Goal: Transaction & Acquisition: Purchase product/service

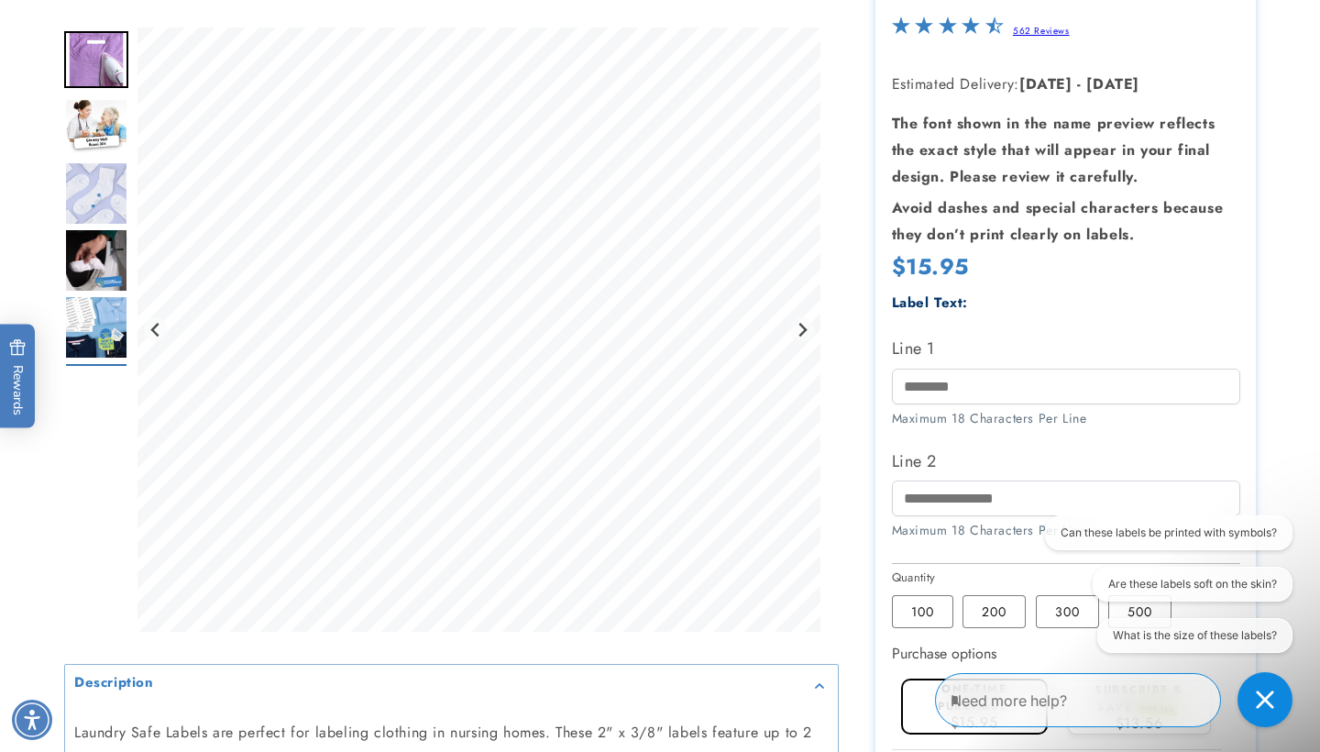
scroll to position [293, 0]
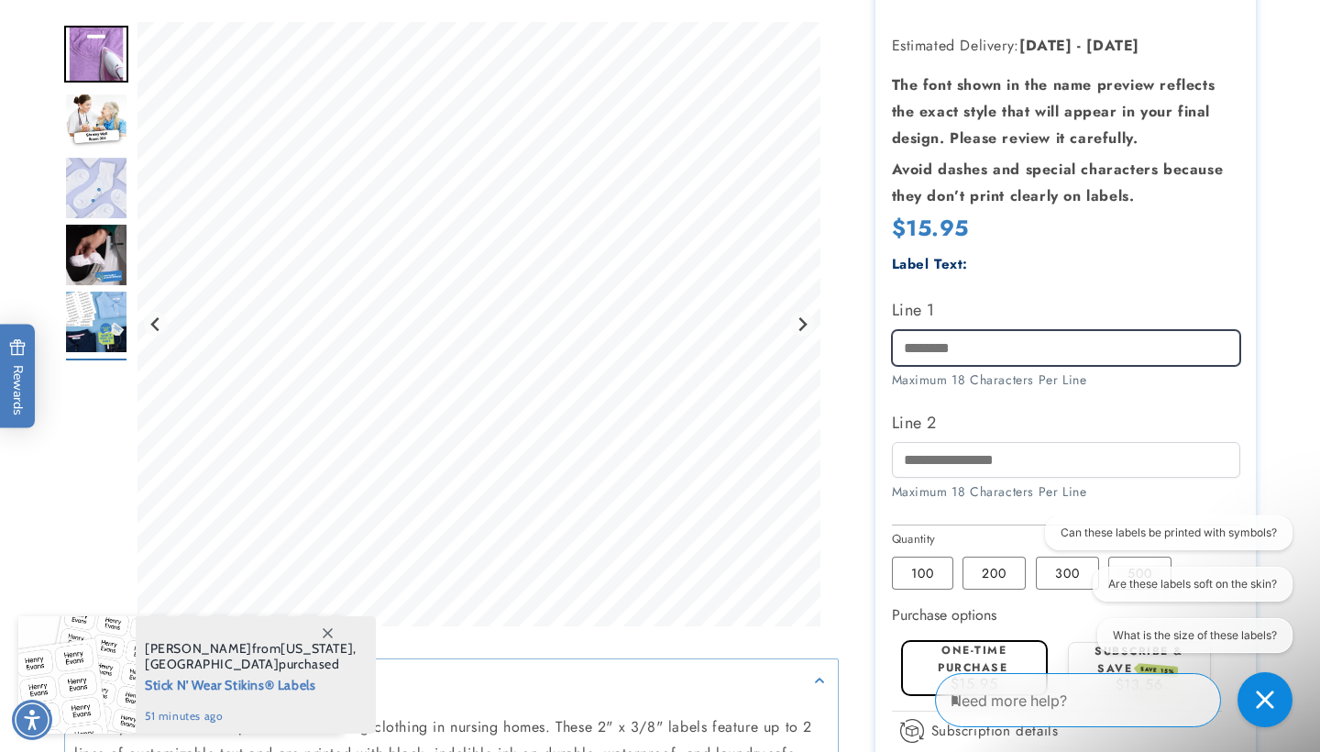
click at [1008, 354] on input "Line 1" at bounding box center [1066, 348] width 348 height 36
type input "*"
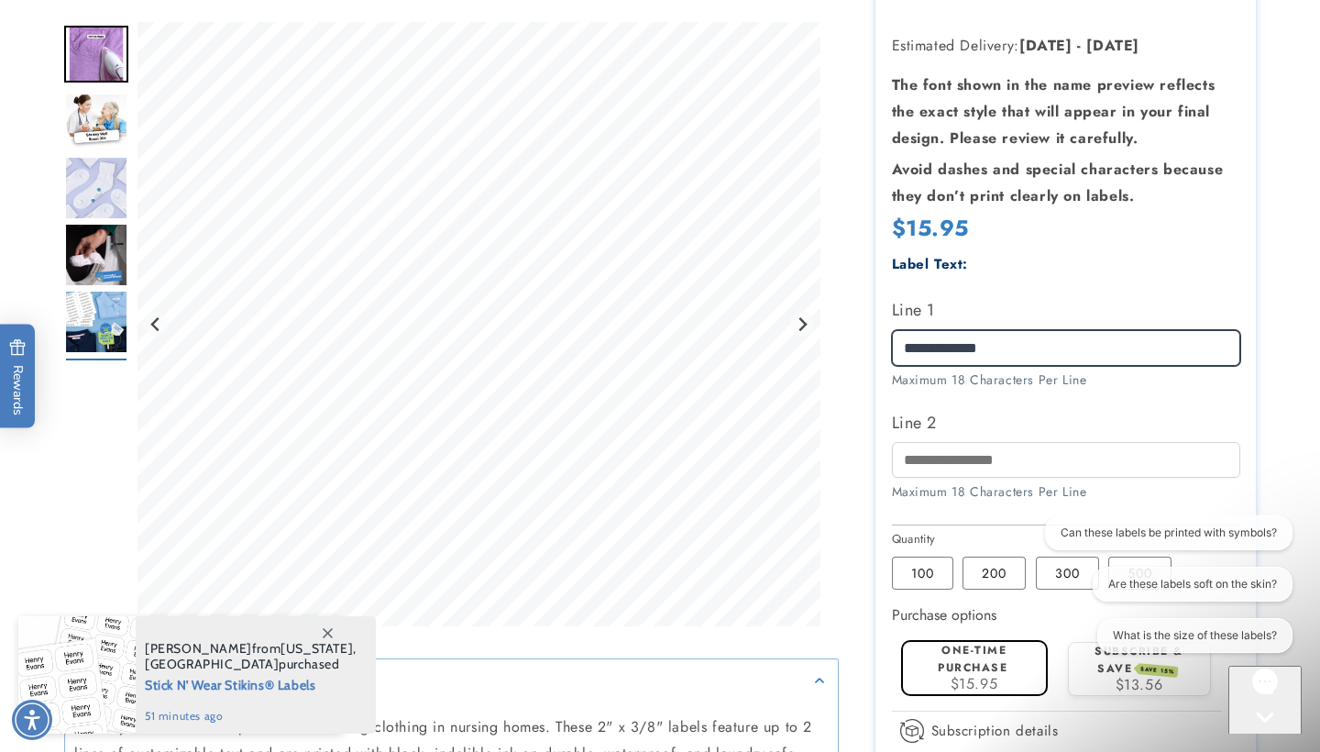
type input "**********"
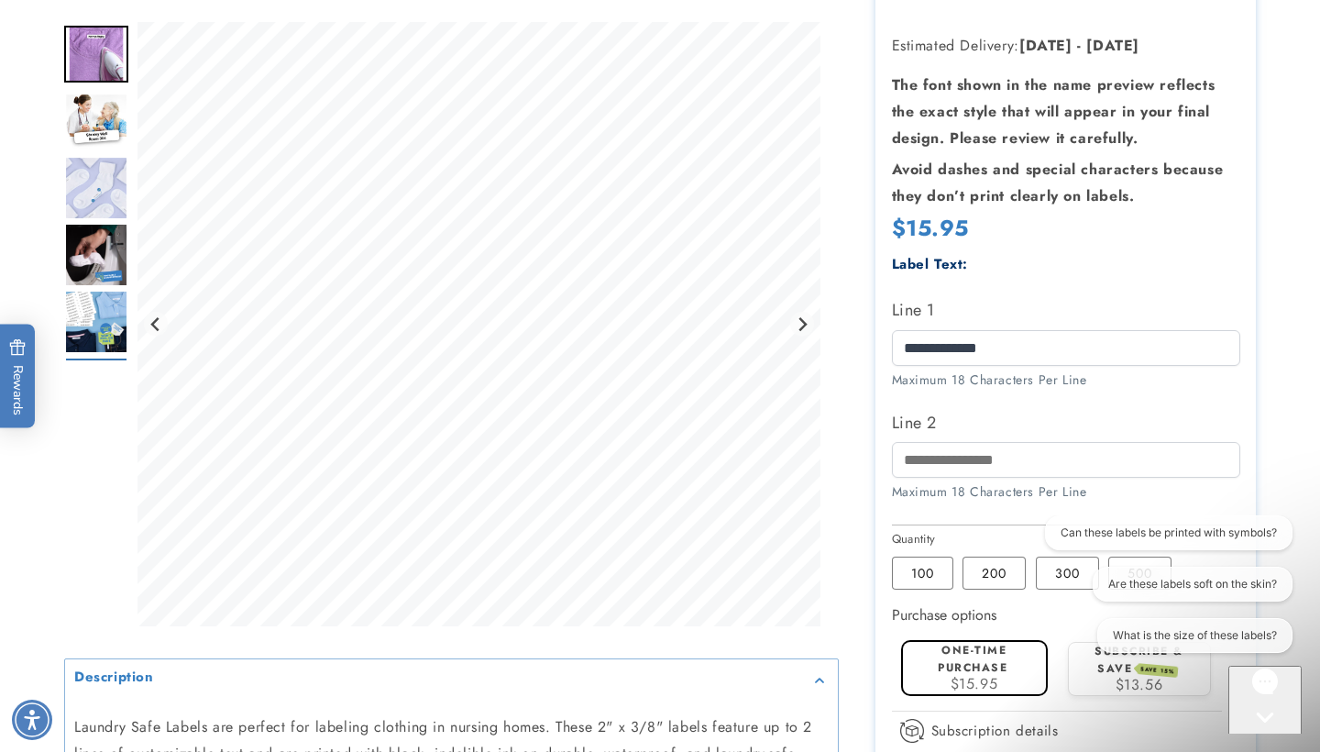
click at [1298, 443] on div at bounding box center [660, 439] width 1284 height 1078
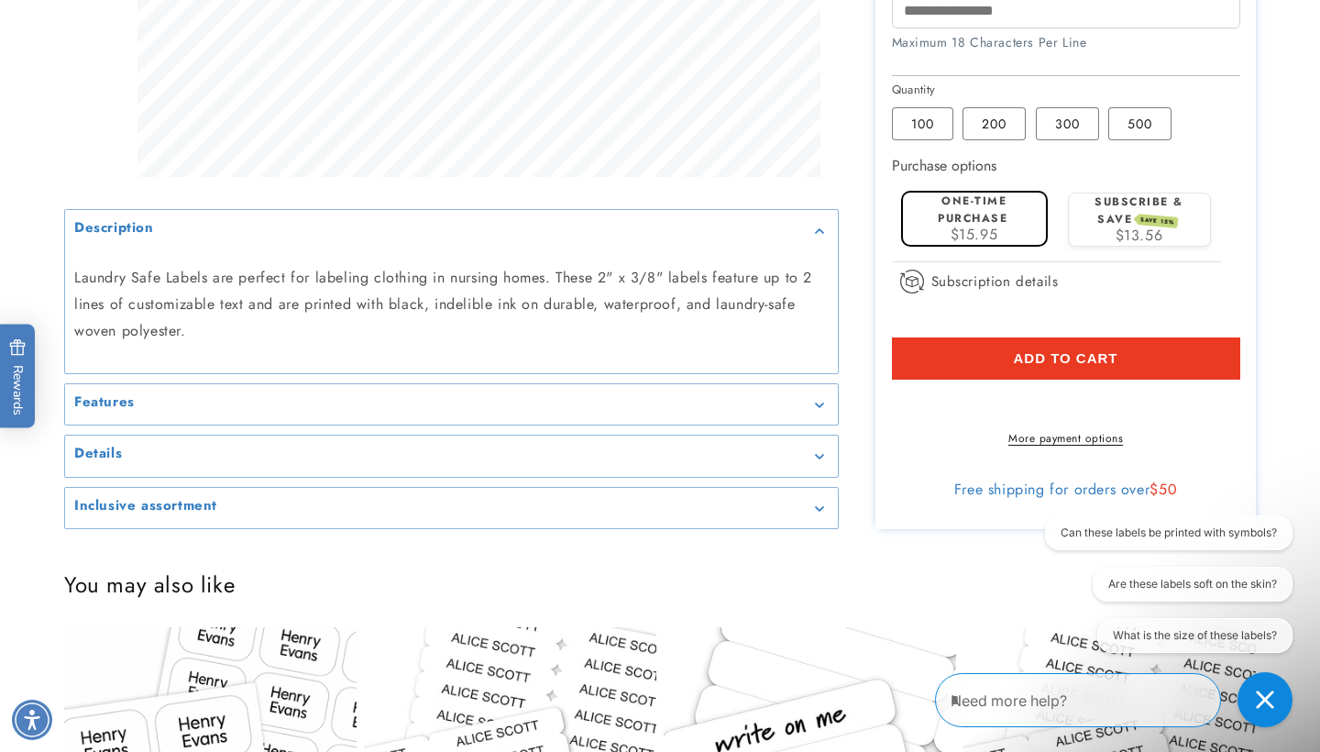
scroll to position [764, 0]
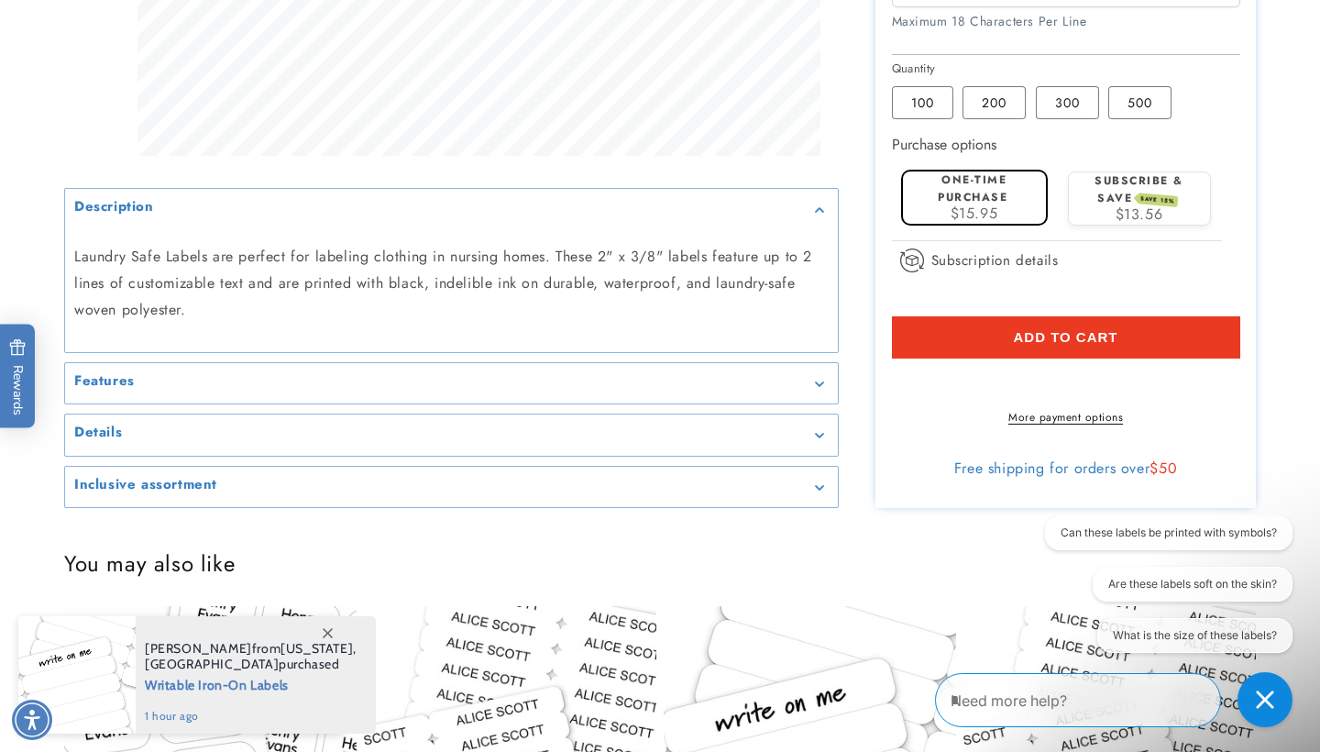
click at [961, 193] on label "One-time purchase" at bounding box center [973, 188] width 70 height 34
click at [953, 316] on button "Add to cart" at bounding box center [1066, 337] width 348 height 42
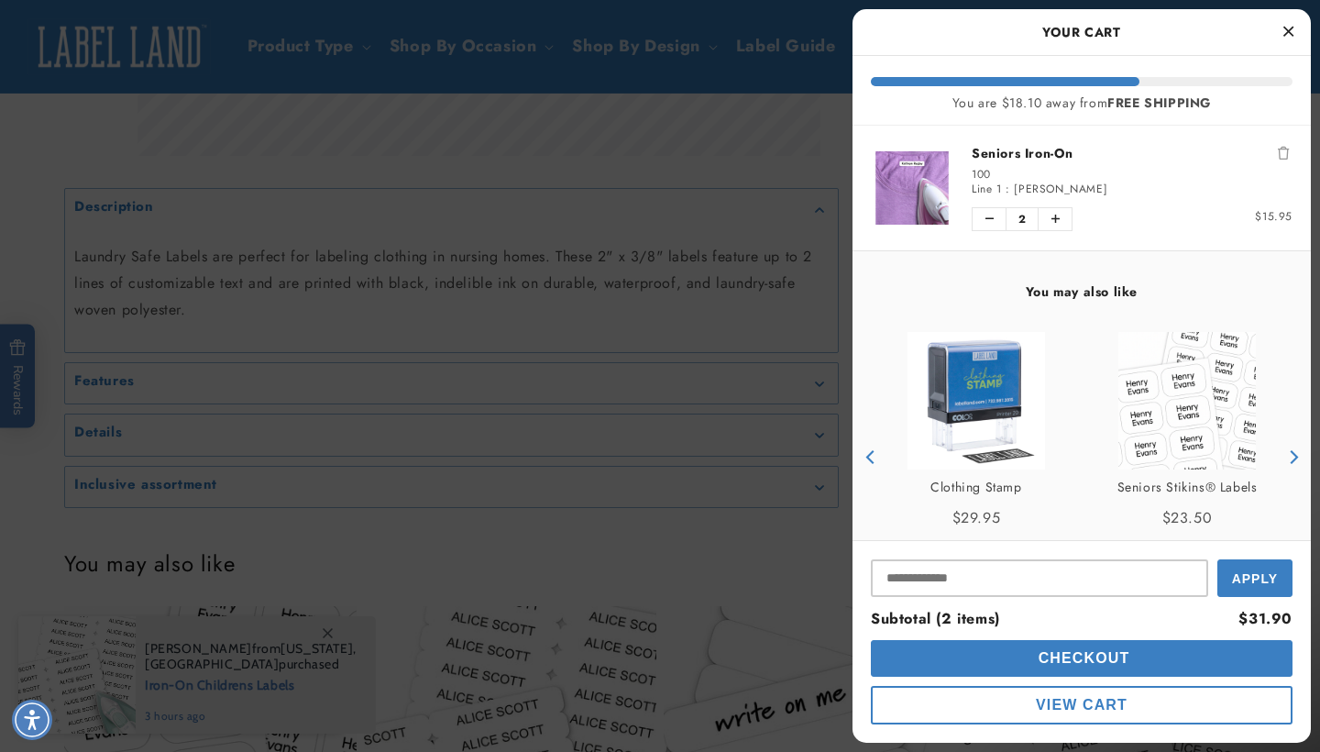
click at [981, 496] on div "Clothing Stamp Empty heading Price $29.95" at bounding box center [976, 500] width 193 height 62
click at [993, 220] on icon "Decrease quantity of Seniors Iron-On" at bounding box center [990, 219] width 8 height 11
click at [976, 411] on img "product" at bounding box center [977, 401] width 138 height 138
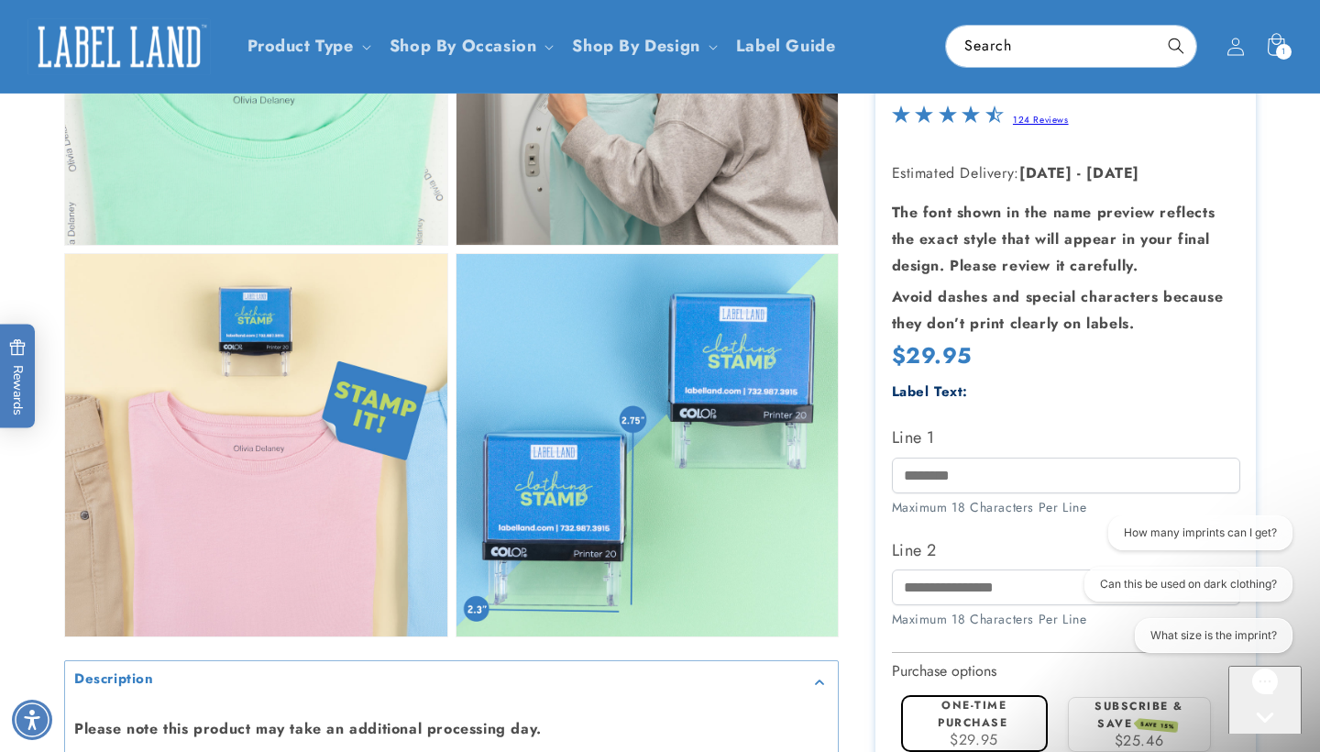
scroll to position [1321, 0]
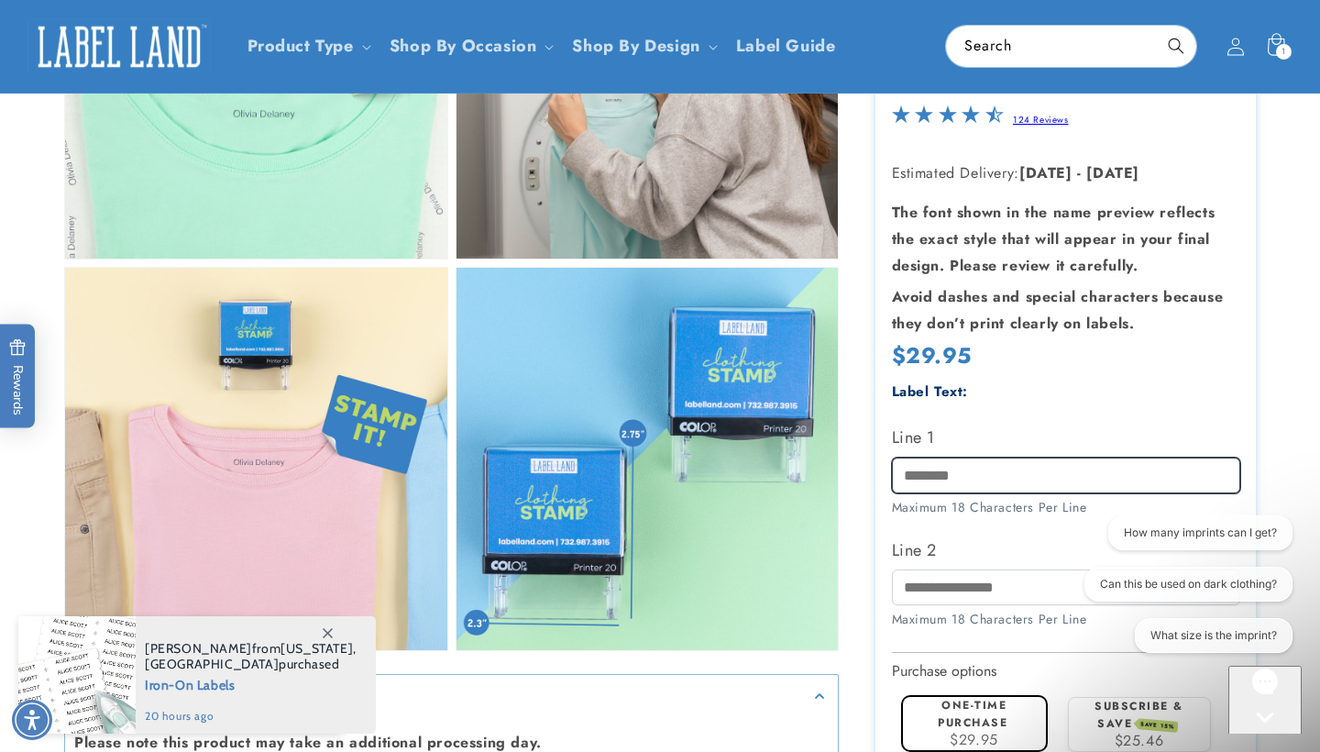
click at [953, 471] on input "Line 1" at bounding box center [1066, 475] width 348 height 36
type input "**********"
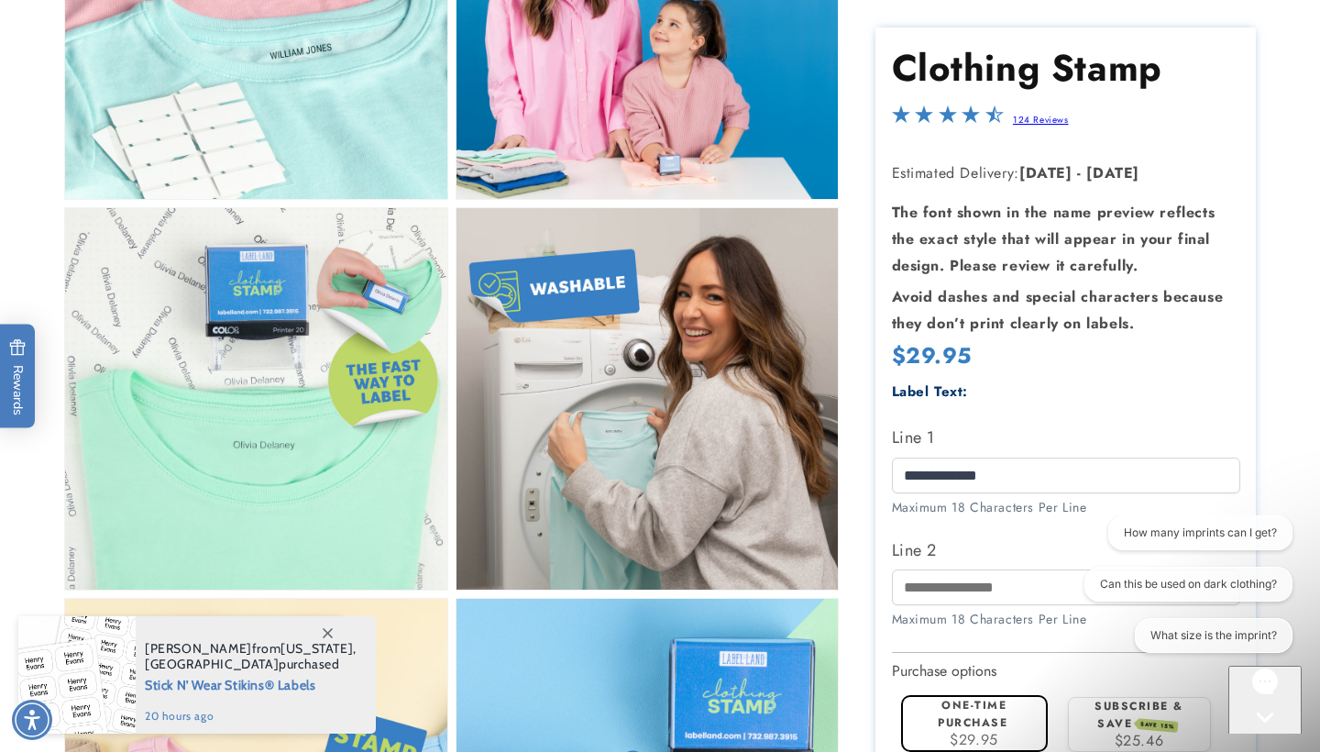
scroll to position [1705, 0]
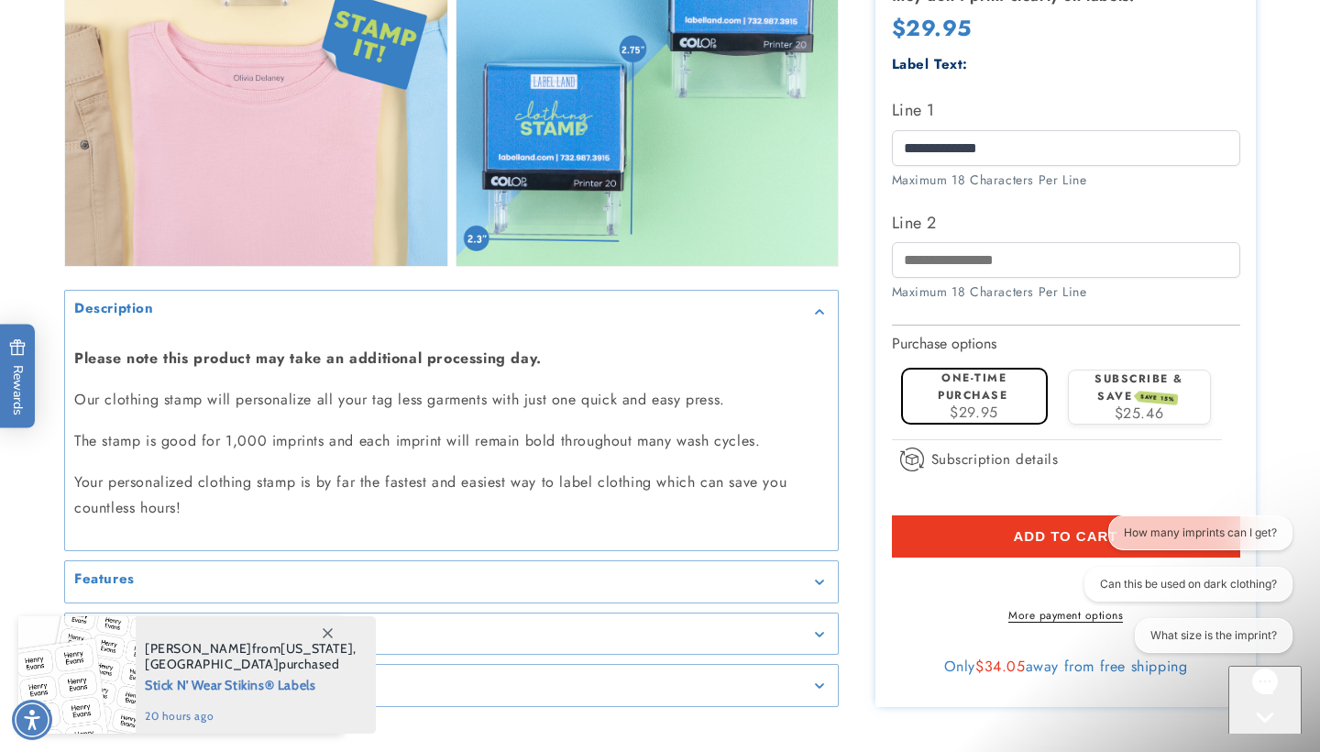
click at [1052, 527] on span "Add to cart" at bounding box center [1065, 535] width 105 height 17
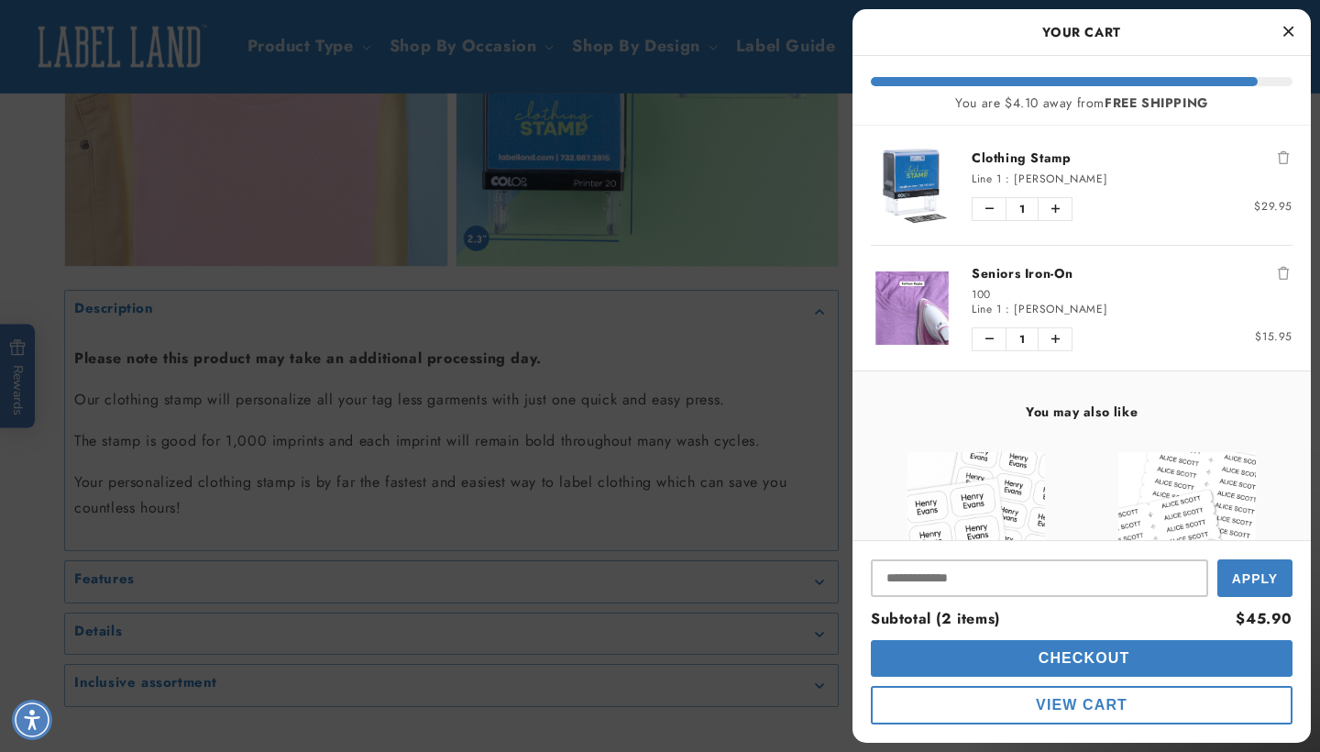
click at [1295, 27] on button "Close Cart" at bounding box center [1288, 32] width 28 height 28
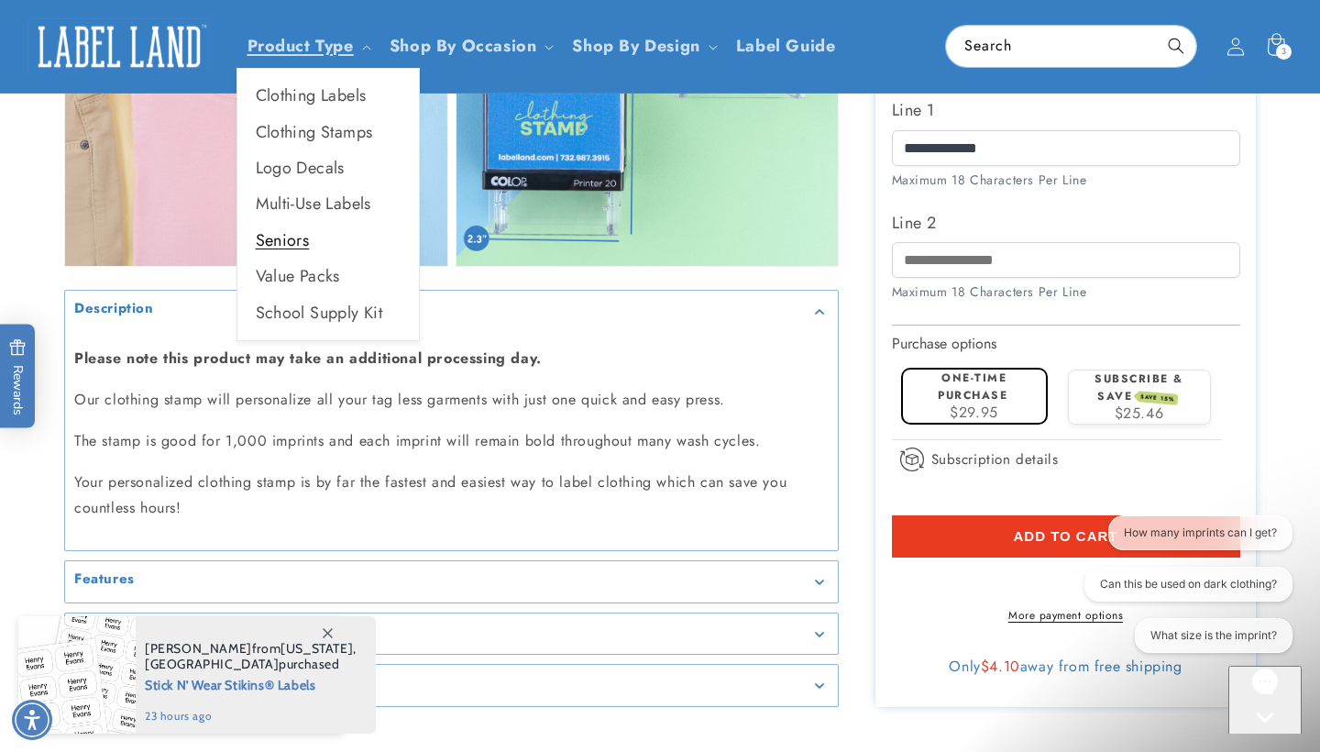
click at [281, 238] on link "Seniors" at bounding box center [328, 241] width 182 height 36
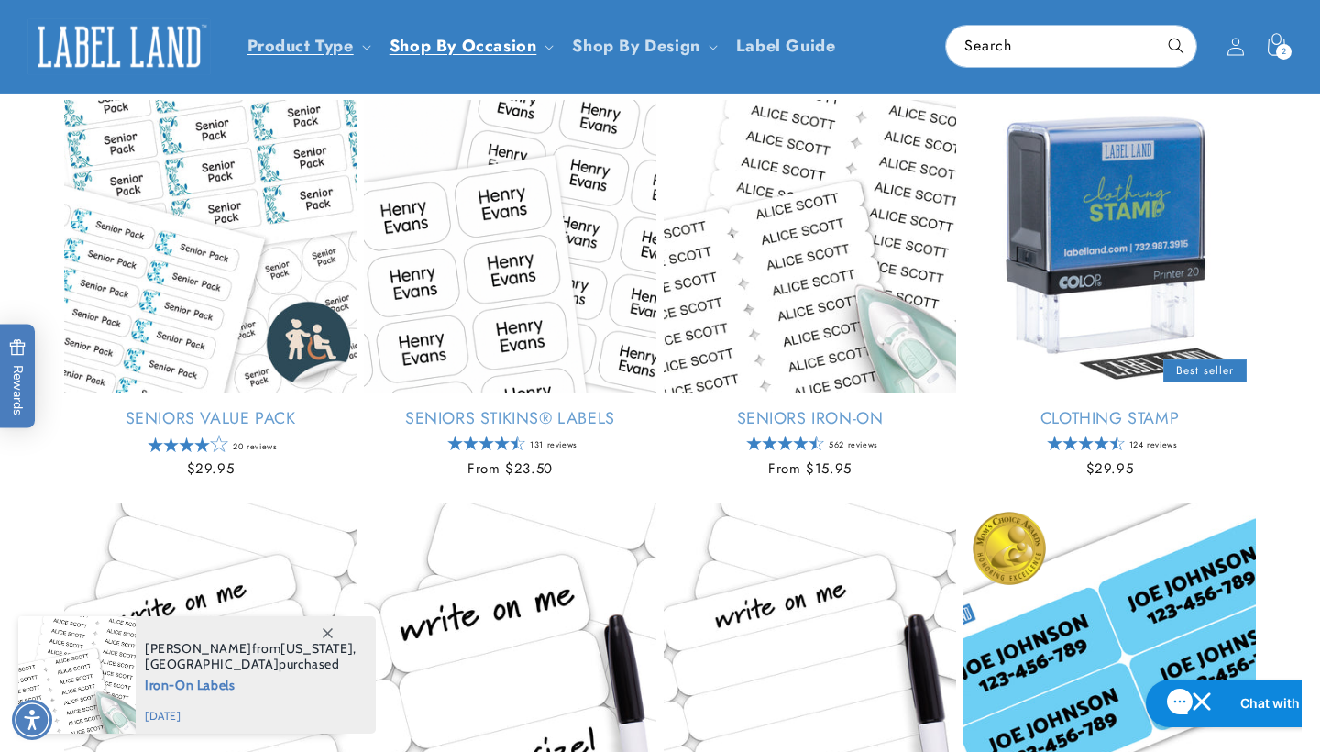
scroll to position [229, 0]
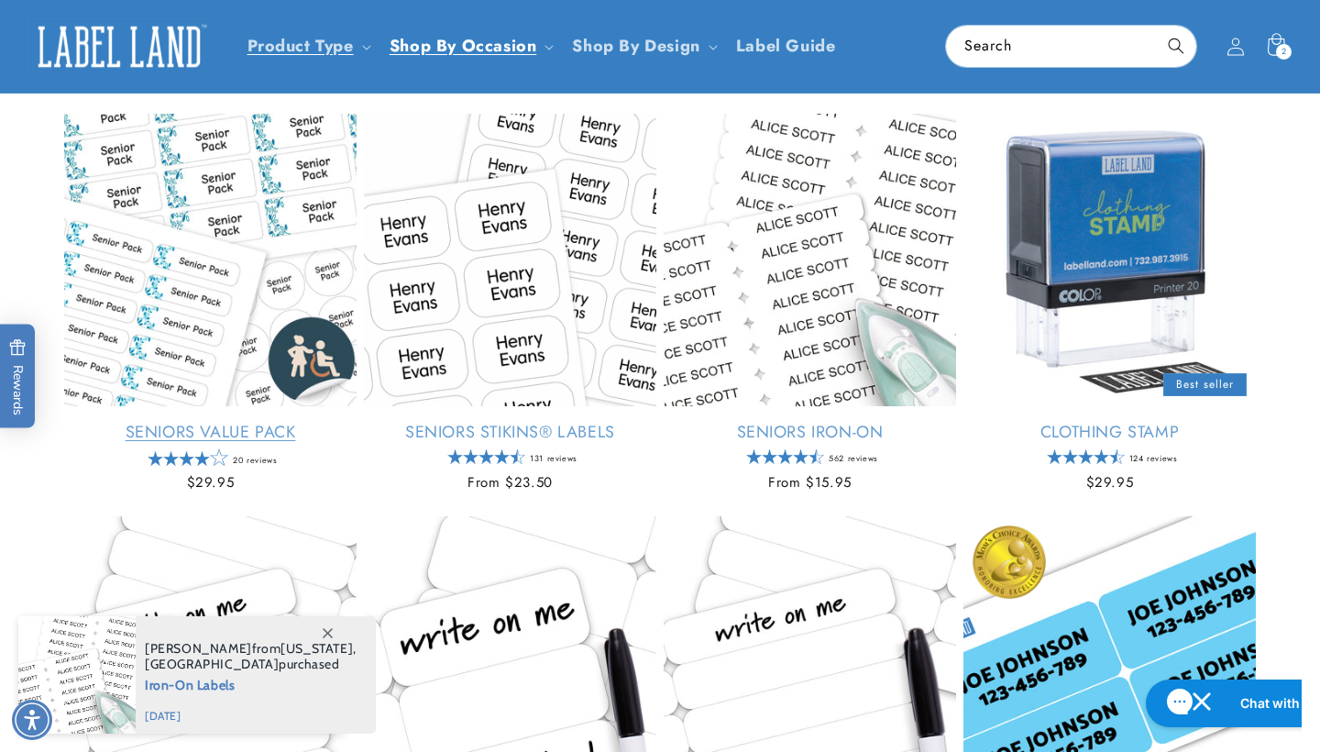
click at [185, 431] on link "Seniors Value Pack" at bounding box center [210, 432] width 292 height 21
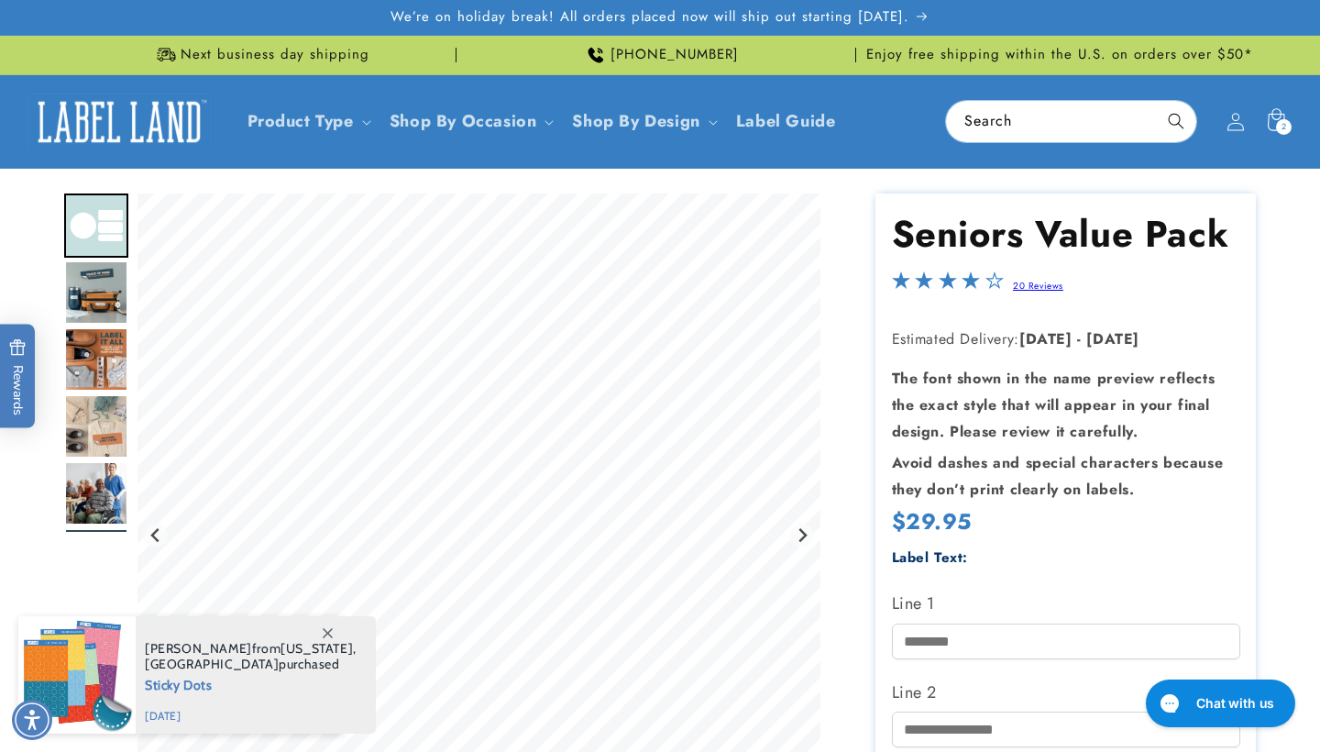
click at [330, 633] on icon at bounding box center [328, 633] width 10 height 10
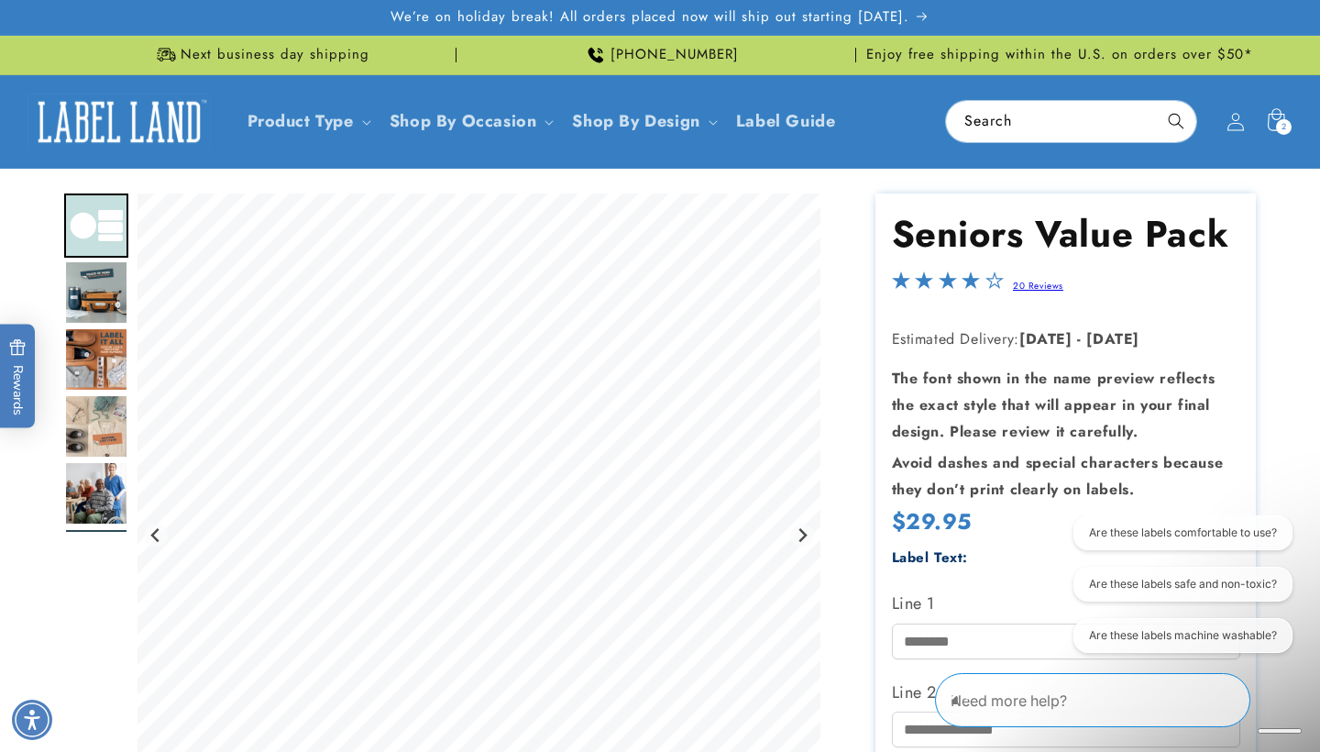
click at [104, 301] on img "Go to slide 2" at bounding box center [96, 292] width 64 height 64
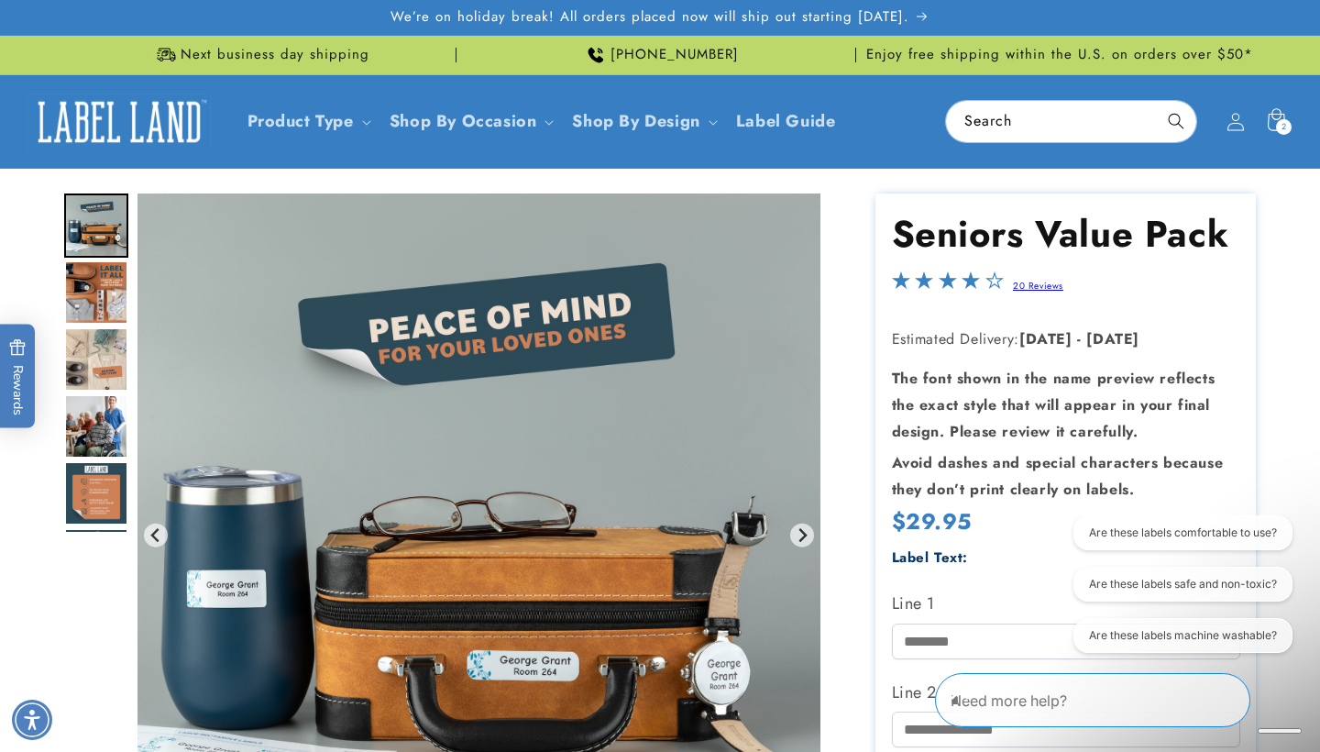
click at [104, 315] on img "Go to slide 3" at bounding box center [96, 292] width 64 height 64
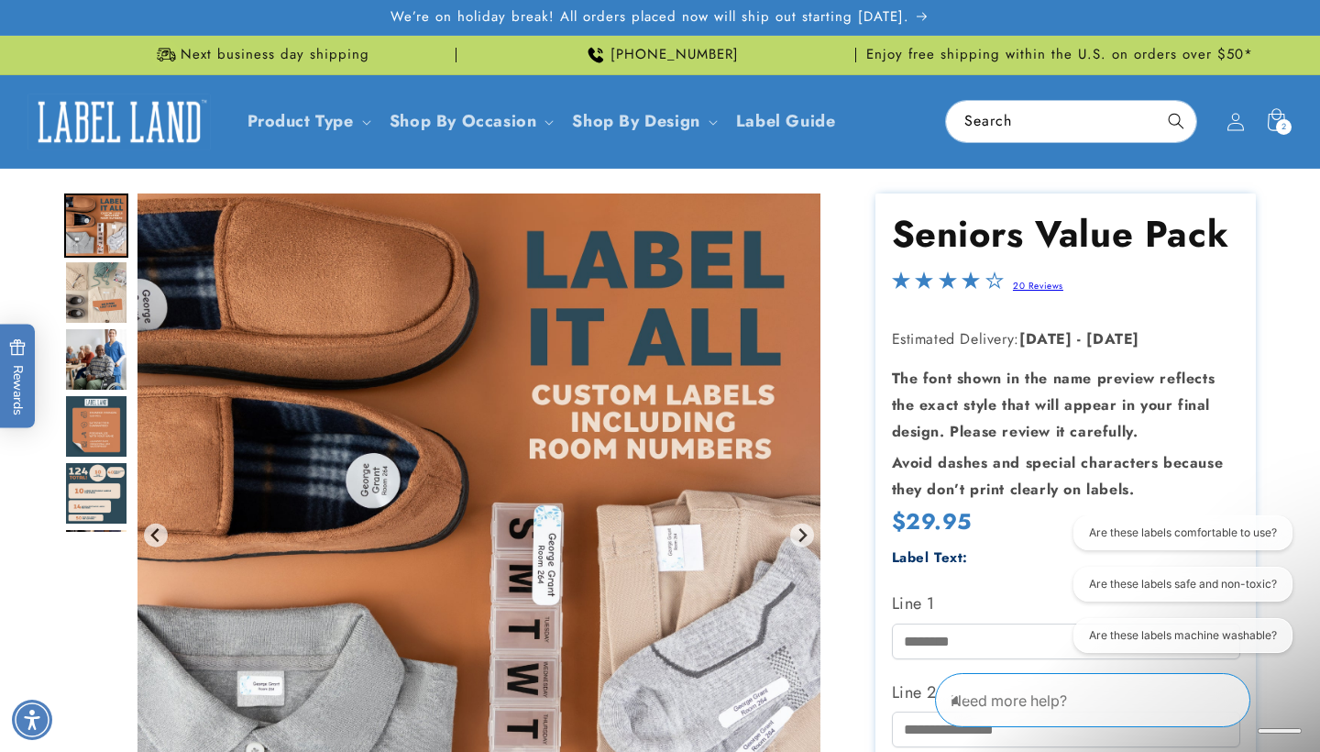
click at [103, 328] on img "Go to slide 5" at bounding box center [96, 359] width 64 height 64
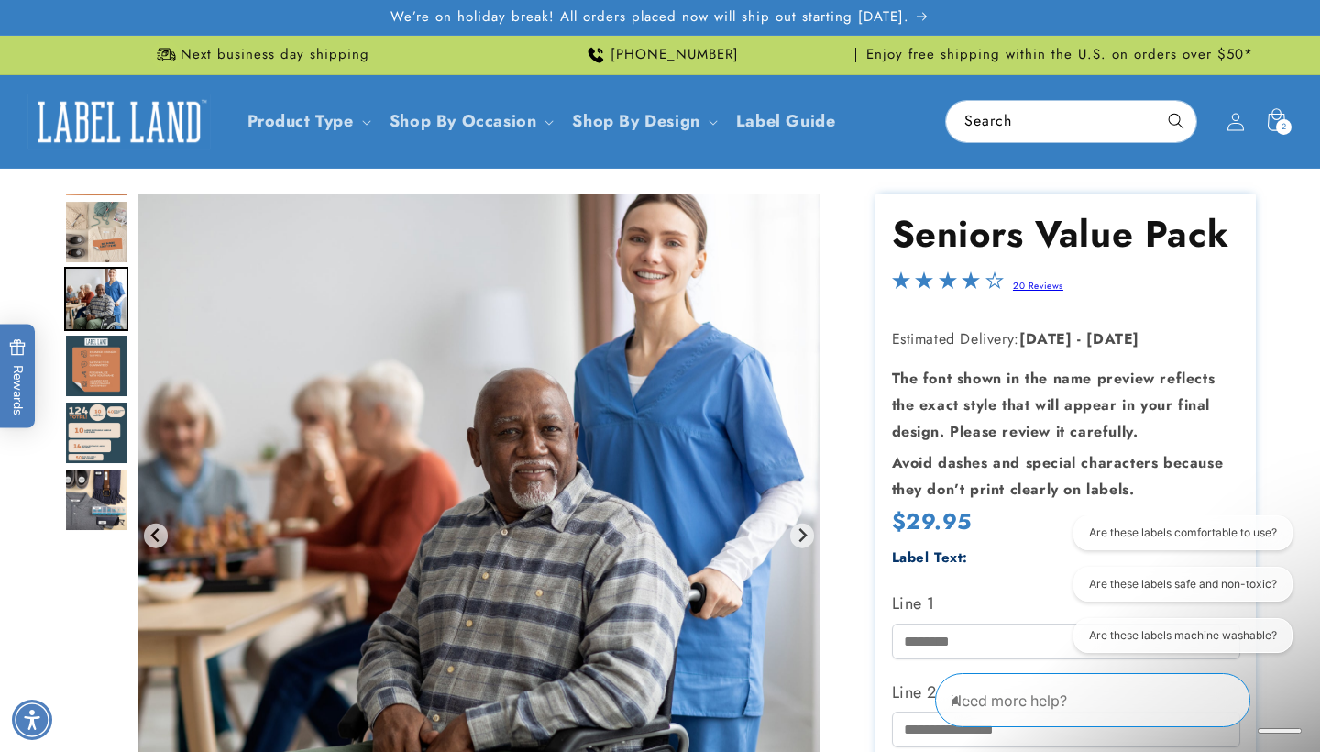
click at [106, 373] on img "Go to slide 6" at bounding box center [96, 366] width 64 height 64
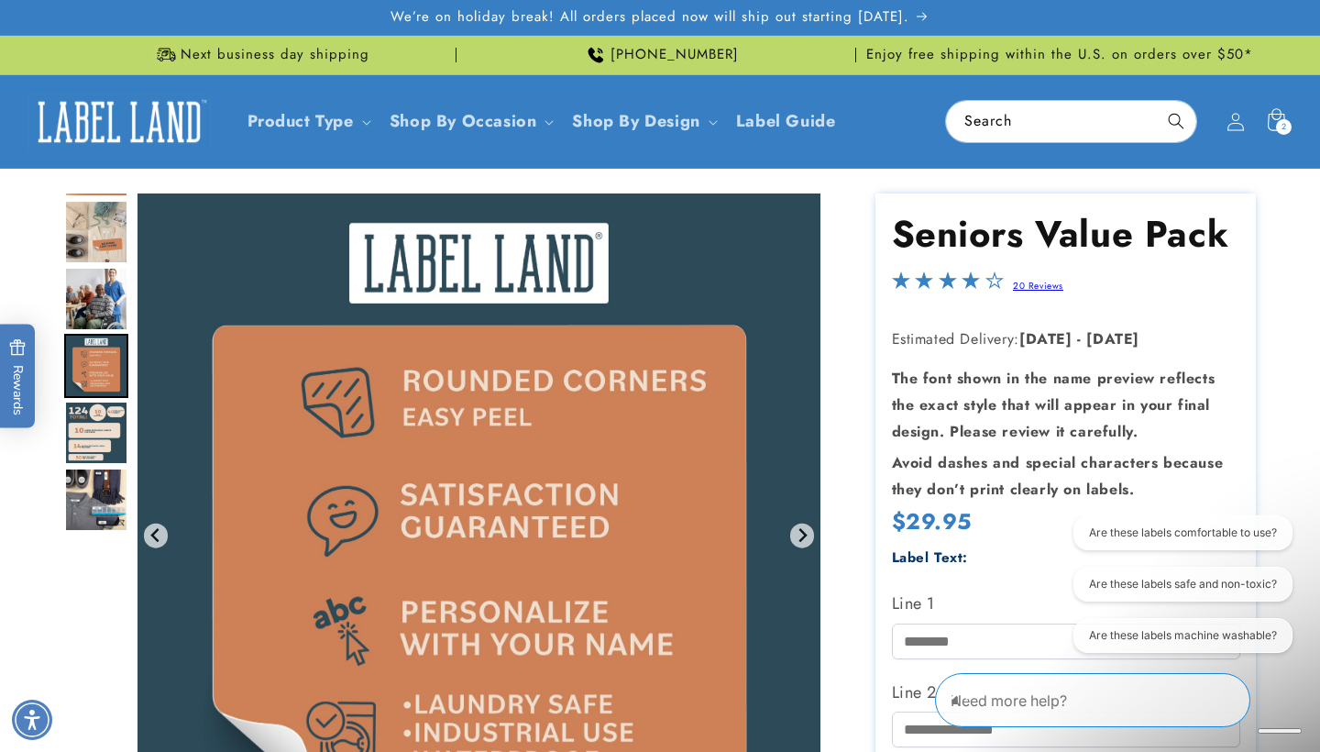
click at [101, 415] on img "Go to slide 7" at bounding box center [96, 433] width 64 height 64
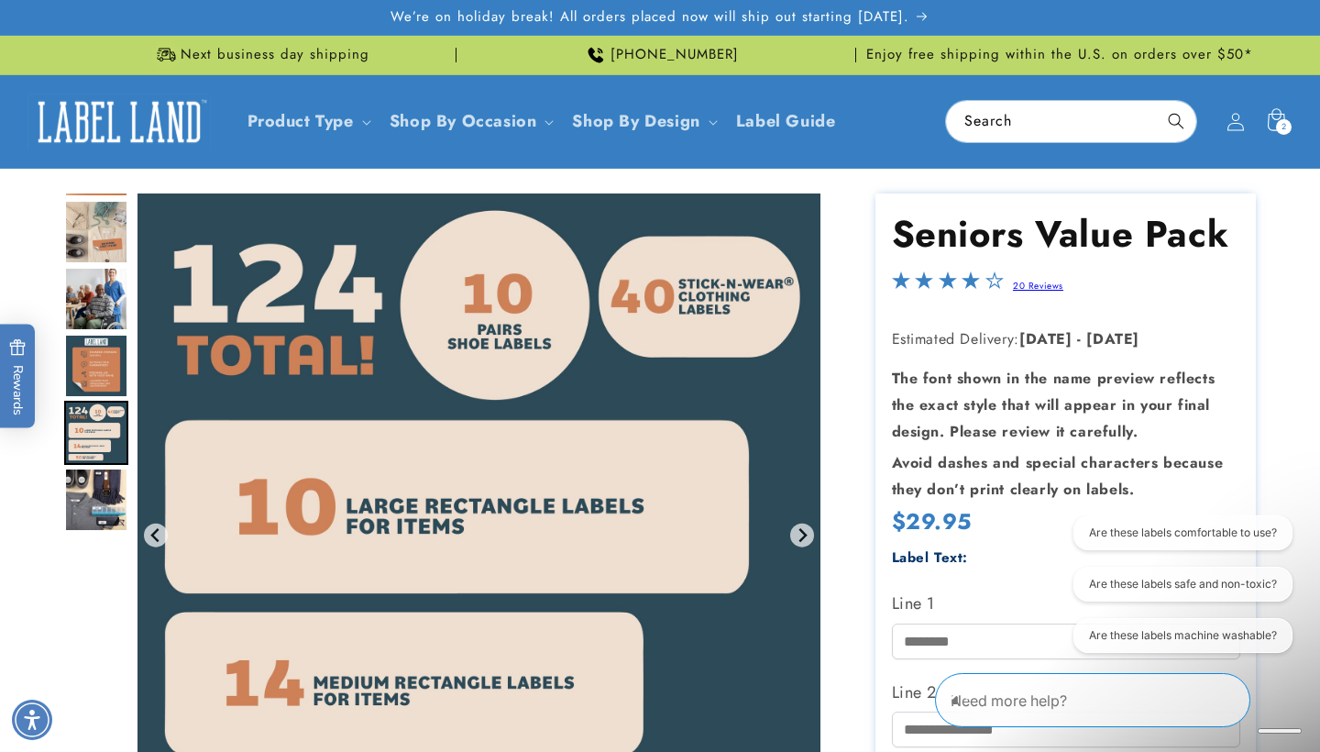
click at [102, 437] on img "Go to slide 7" at bounding box center [96, 433] width 64 height 64
click at [96, 498] on img "Go to slide 8" at bounding box center [96, 500] width 64 height 64
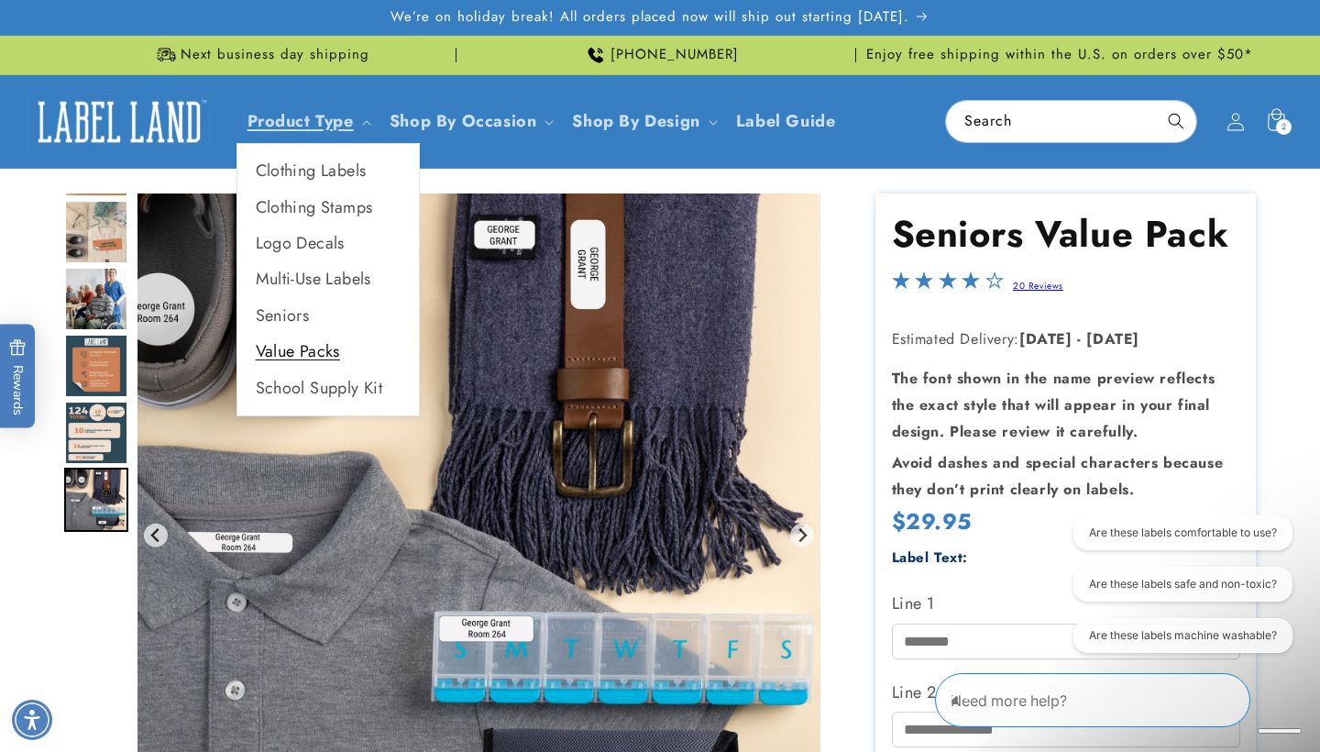
click at [336, 345] on link "Value Packs" at bounding box center [328, 352] width 182 height 36
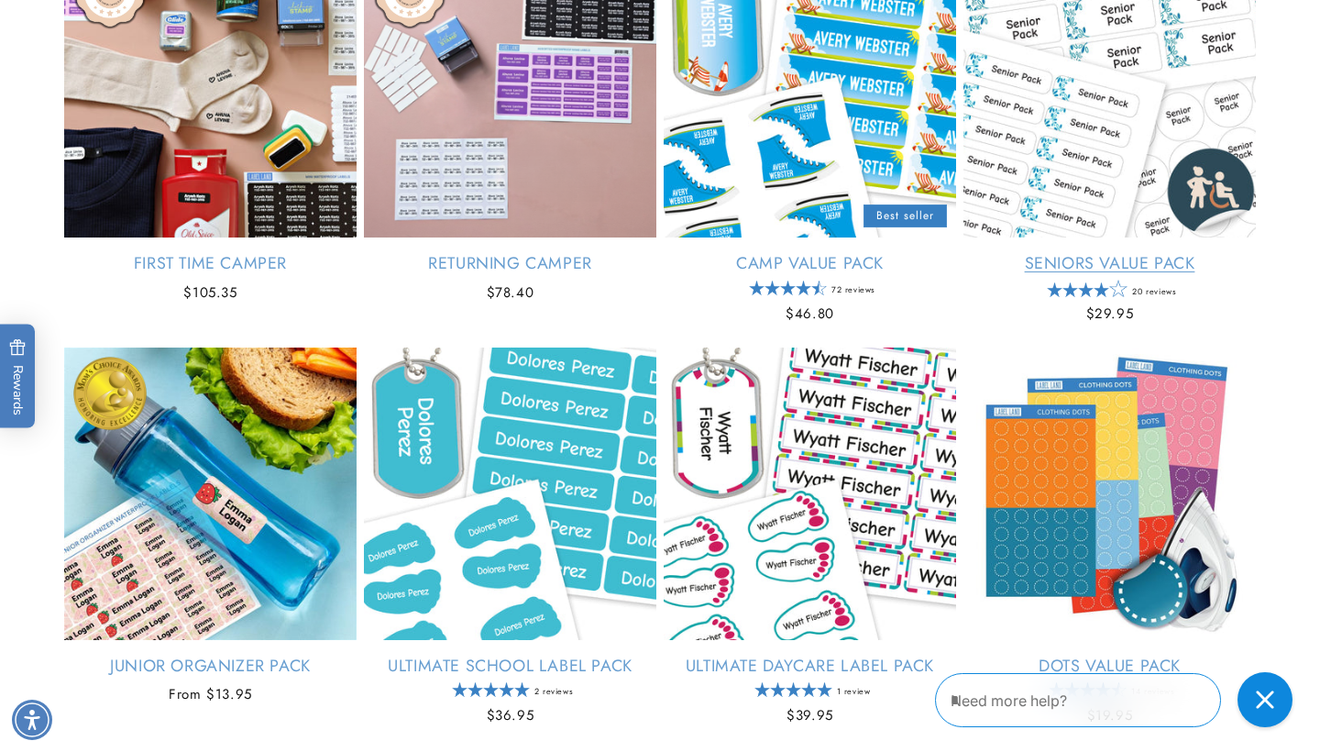
click at [1110, 259] on link "Seniors Value Pack" at bounding box center [1110, 263] width 292 height 21
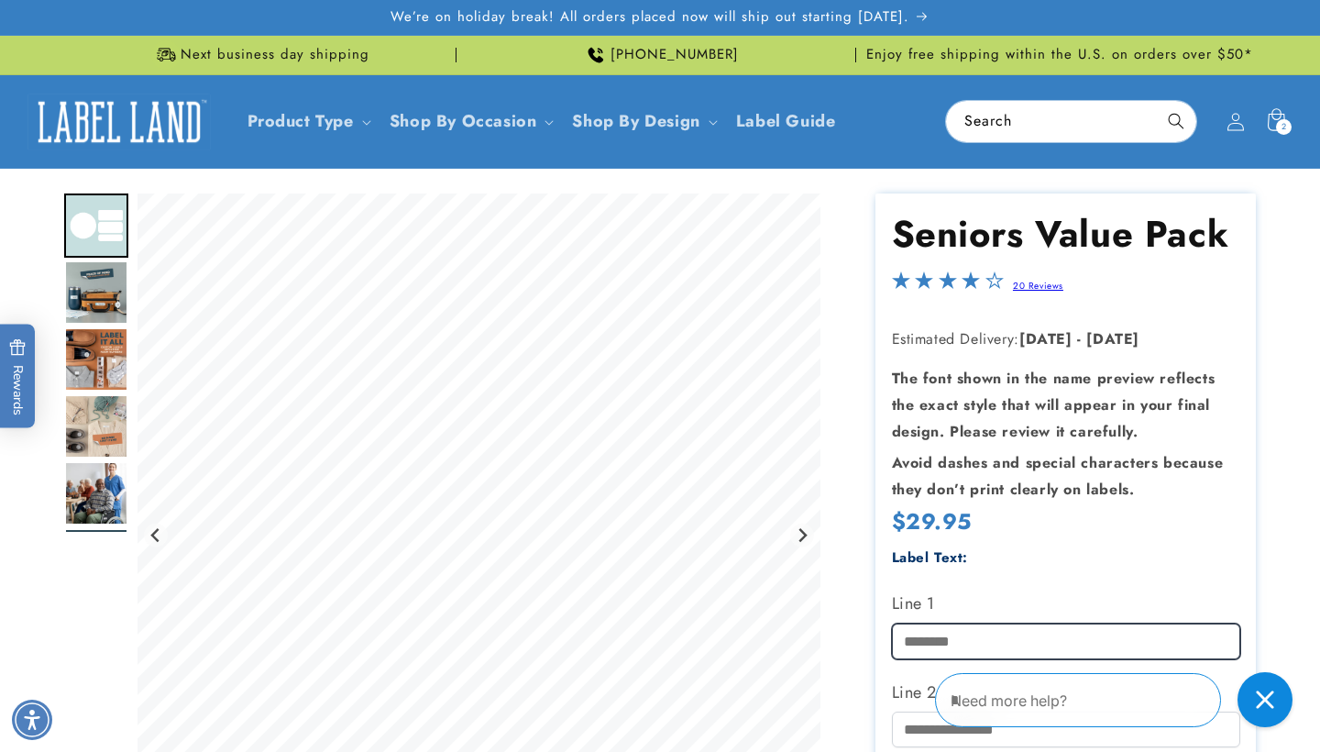
click at [931, 629] on input "Line 1" at bounding box center [1066, 641] width 348 height 36
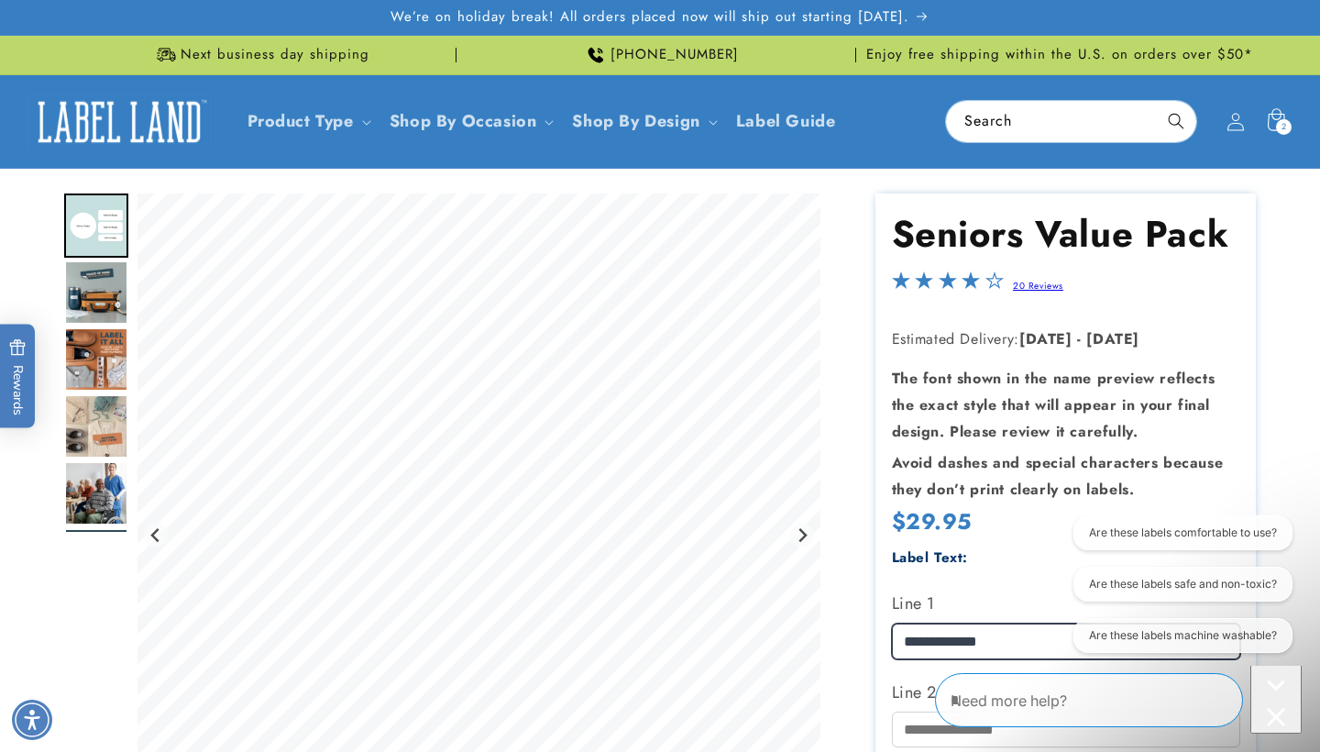
type input "**********"
click at [1307, 591] on product-info at bounding box center [660, 723] width 1320 height 1108
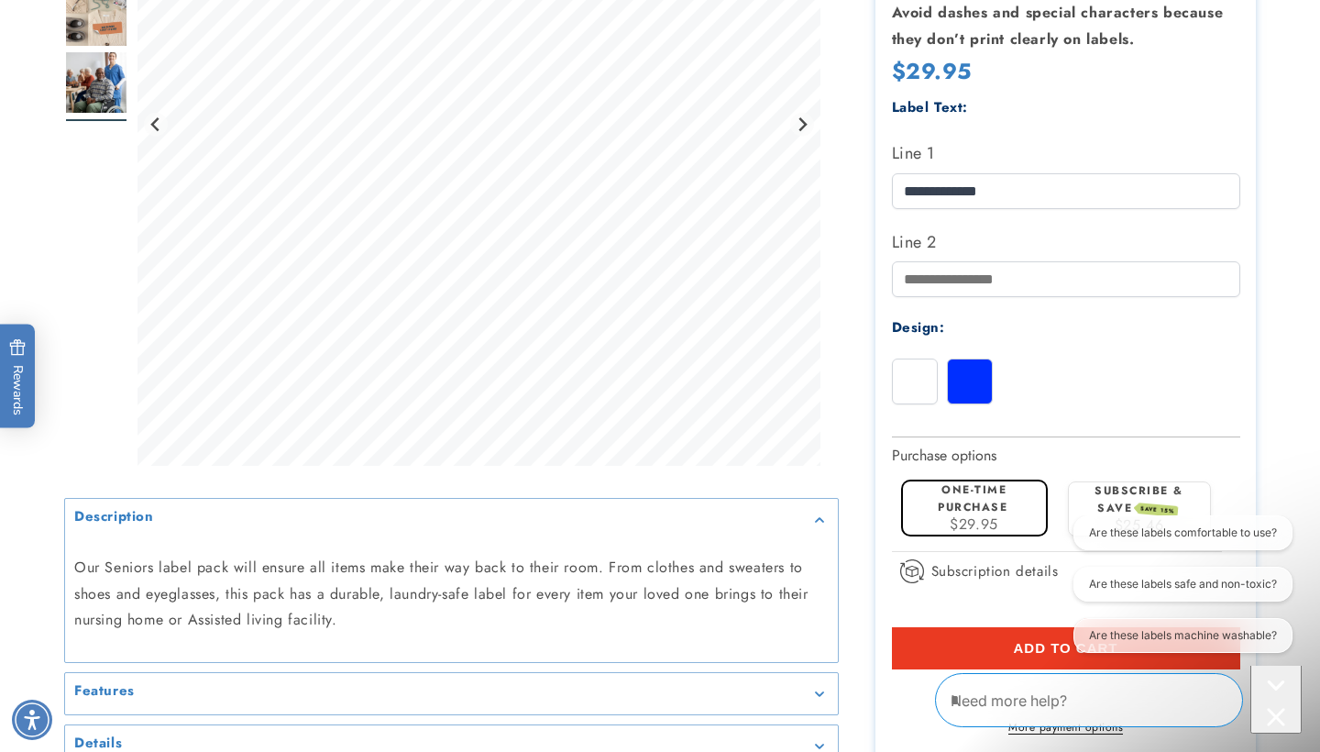
scroll to position [488, 0]
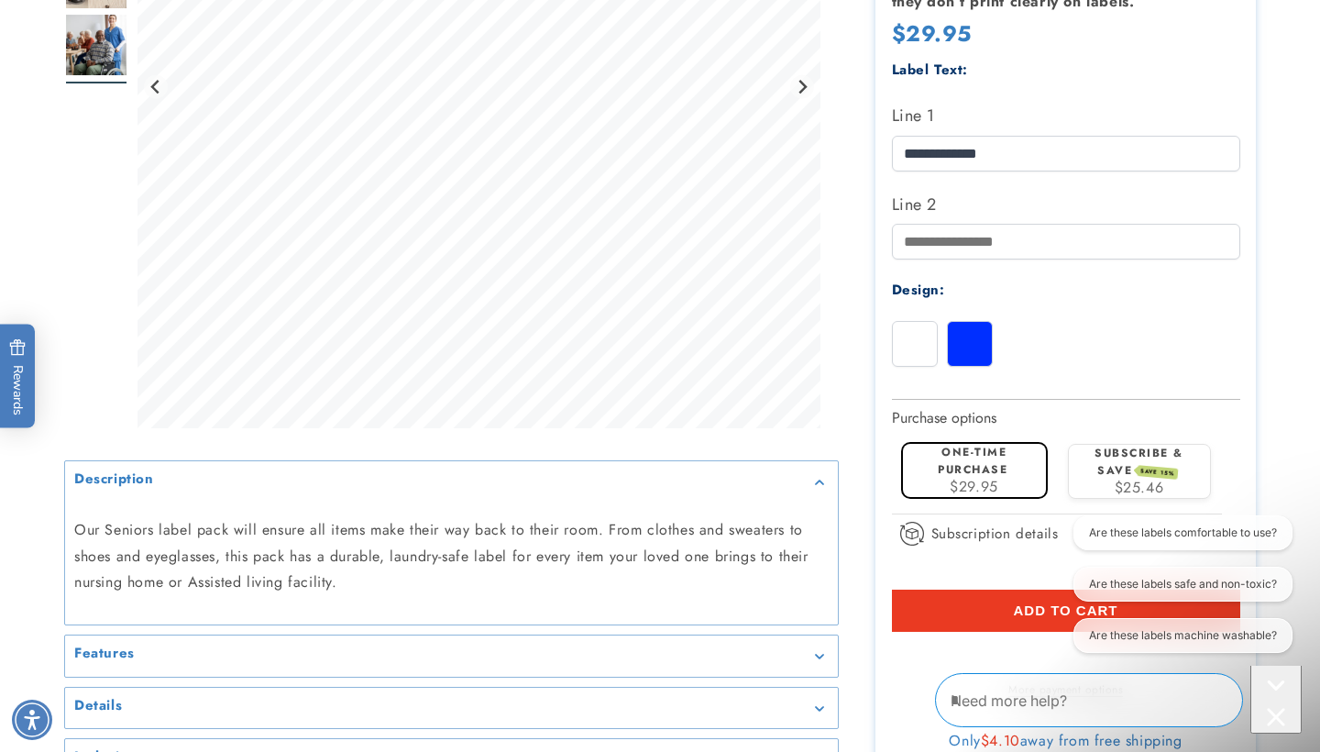
click at [961, 336] on div at bounding box center [970, 344] width 46 height 46
click at [1300, 380] on div at bounding box center [660, 243] width 1284 height 1075
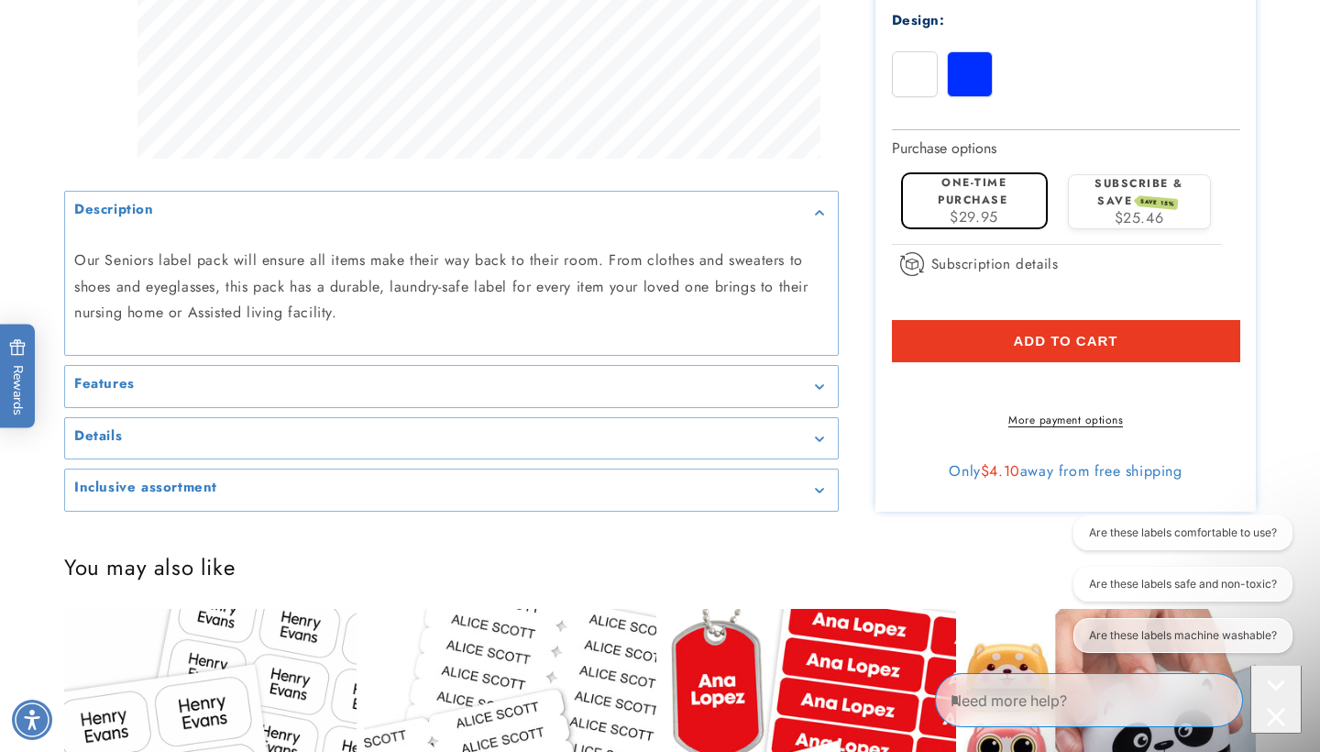
scroll to position [767, 0]
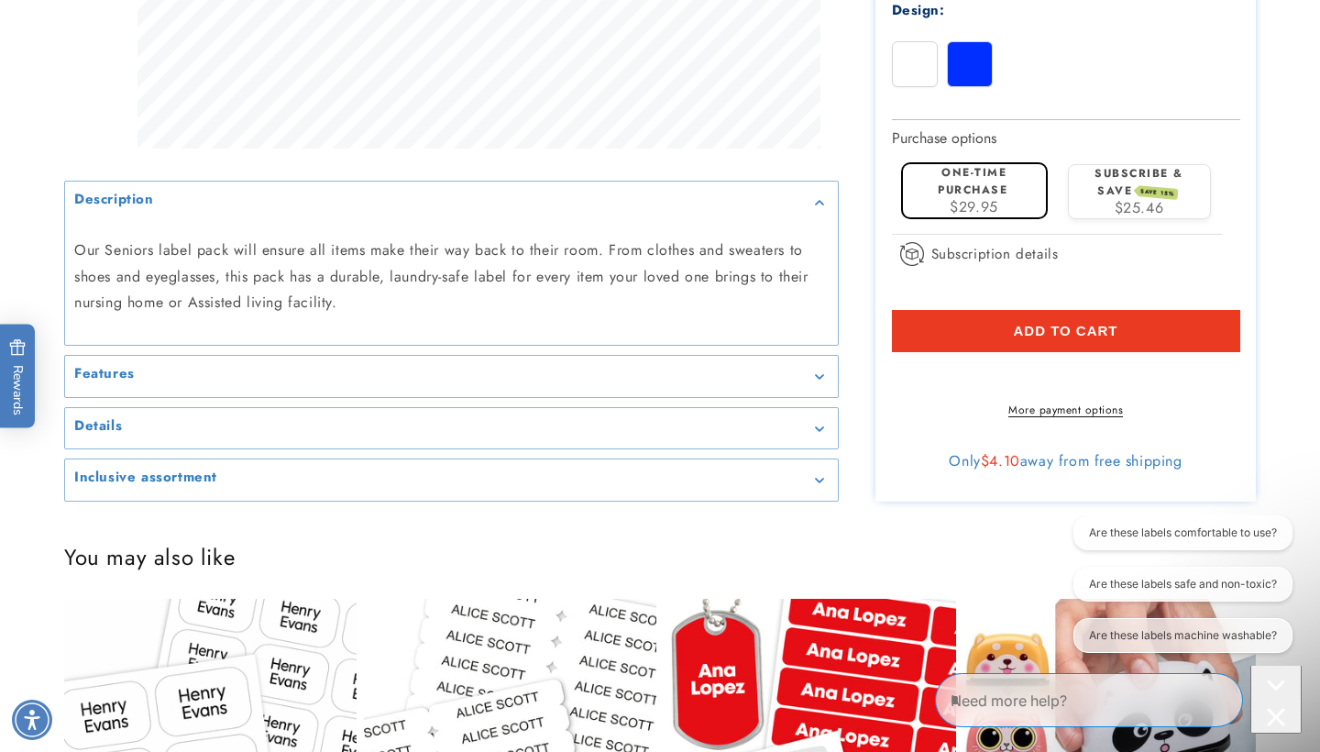
click at [1143, 328] on button "Add to cart" at bounding box center [1066, 331] width 348 height 42
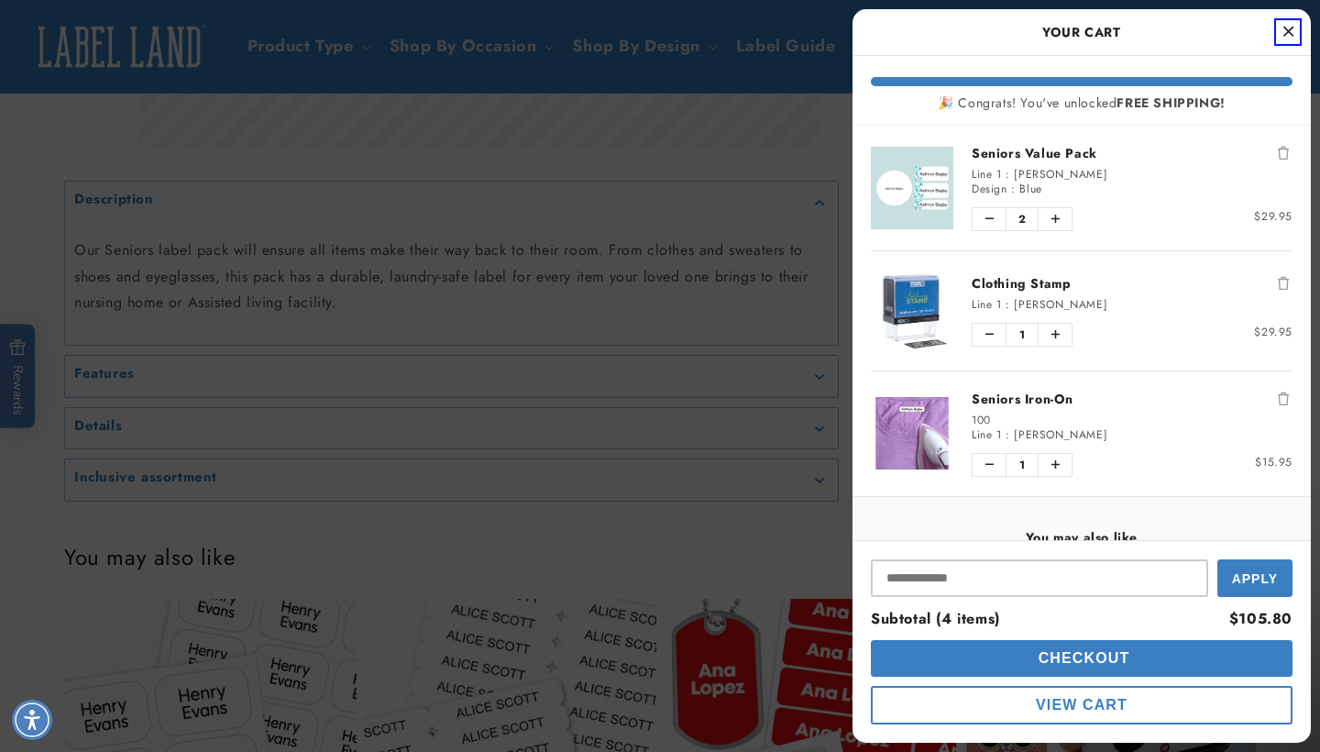
click at [1288, 31] on icon "Close Cart" at bounding box center [1289, 31] width 10 height 17
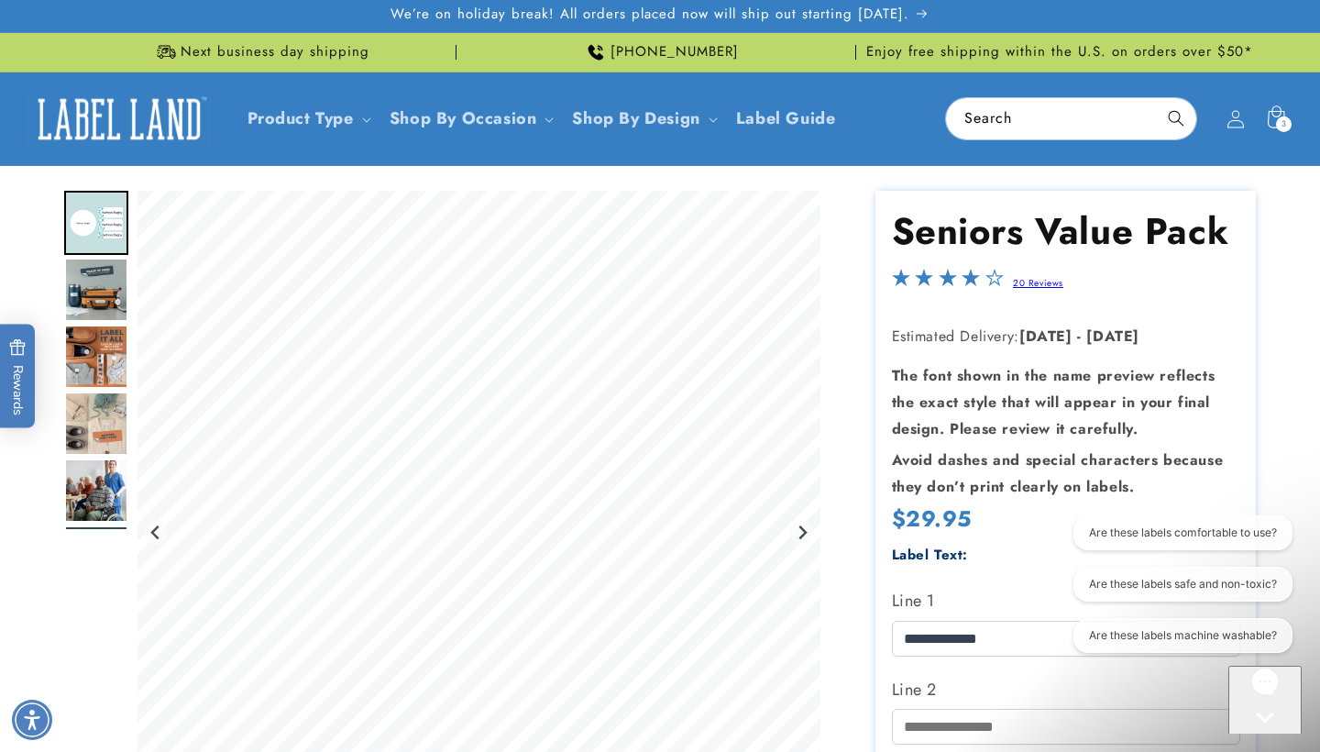
scroll to position [-2, 0]
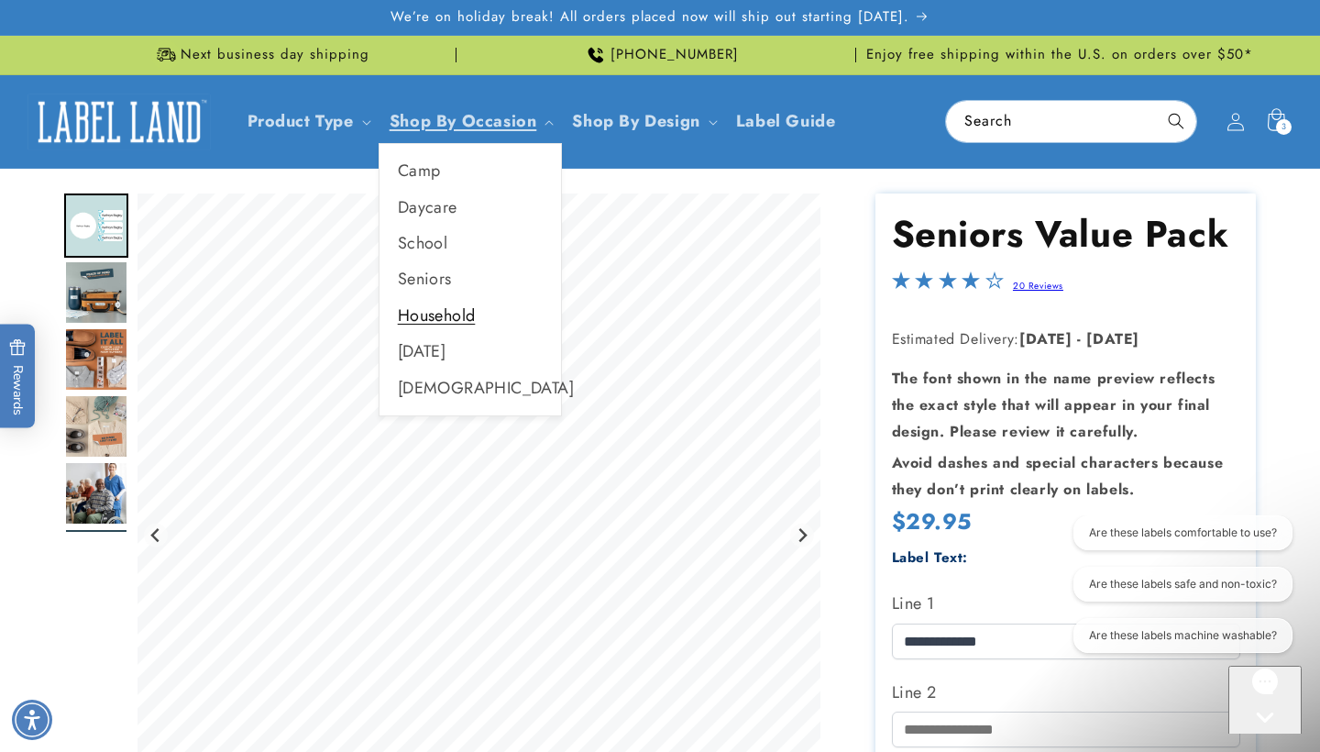
click at [442, 315] on link "Household" at bounding box center [471, 316] width 182 height 36
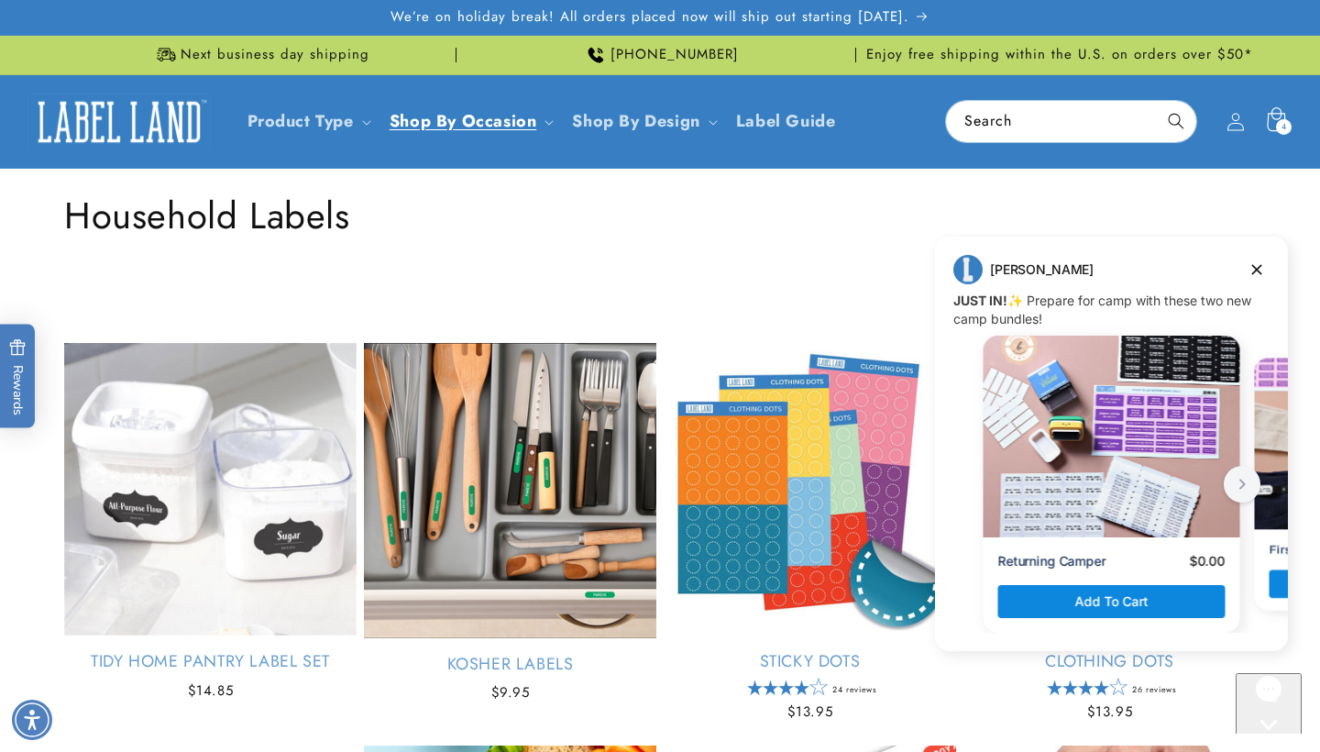
click at [1282, 117] on icon at bounding box center [1275, 121] width 43 height 43
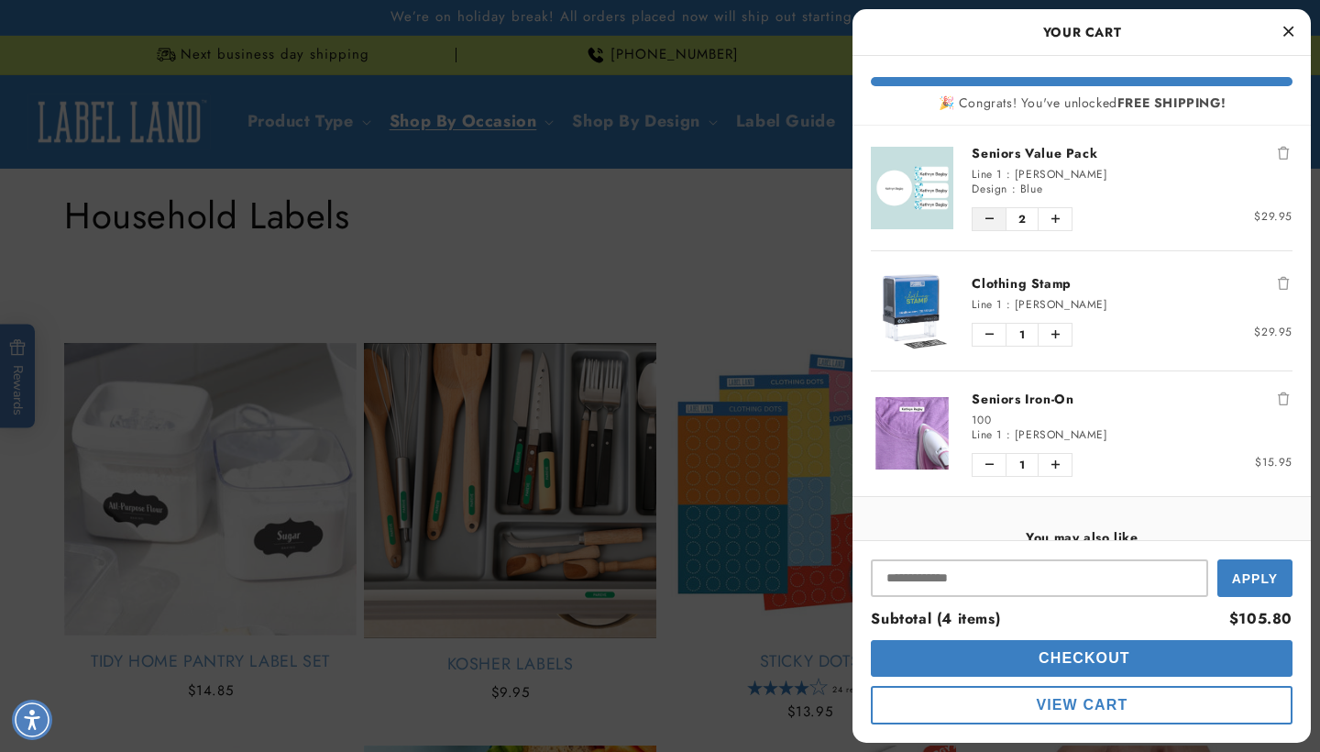
click at [984, 219] on button "Decrease quantity of Seniors Value Pack" at bounding box center [989, 219] width 33 height 22
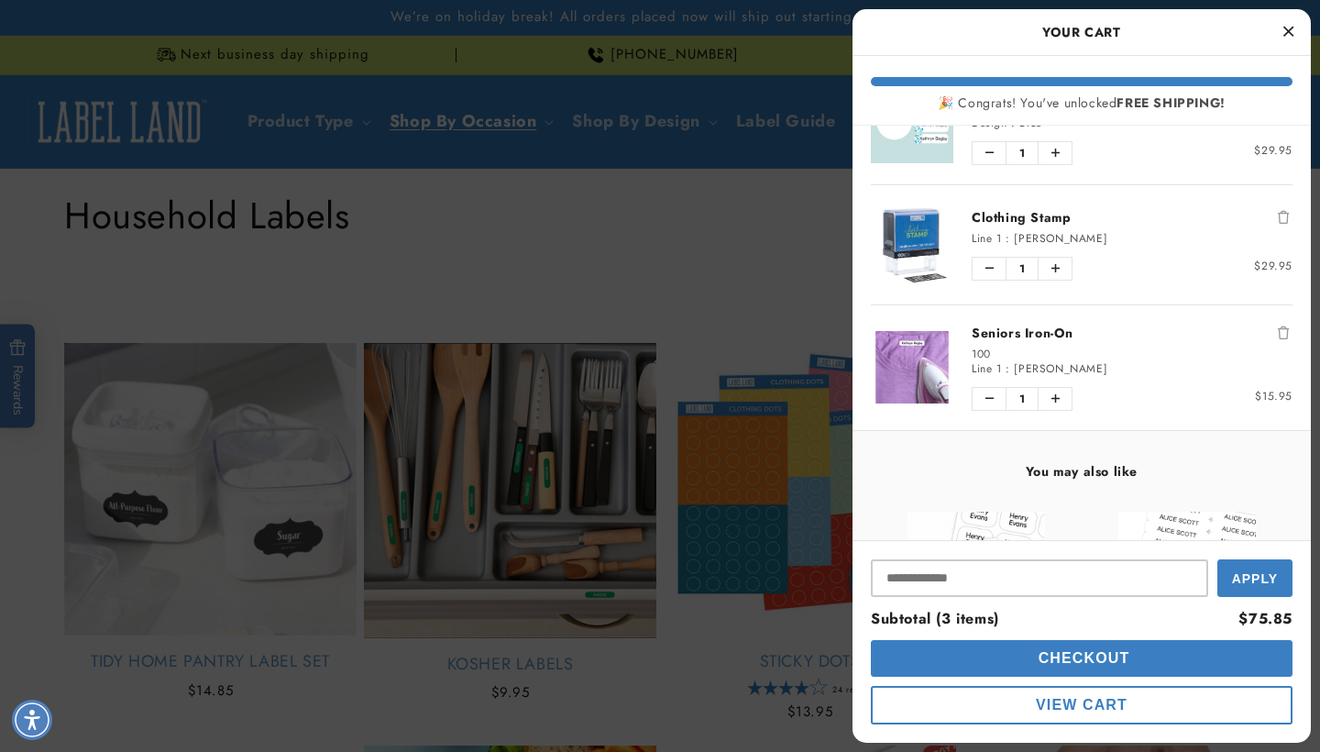
scroll to position [73, 0]
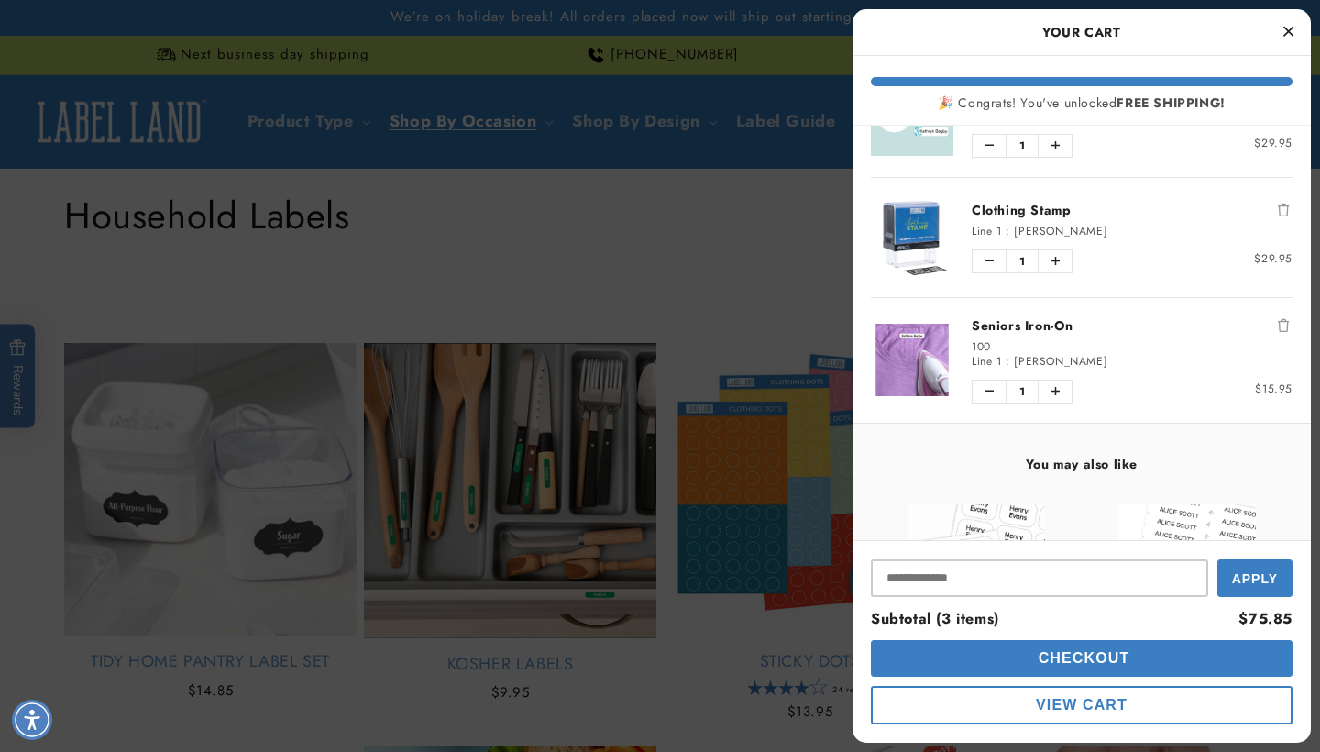
click at [1038, 323] on link "Seniors Iron-On" at bounding box center [1132, 325] width 321 height 18
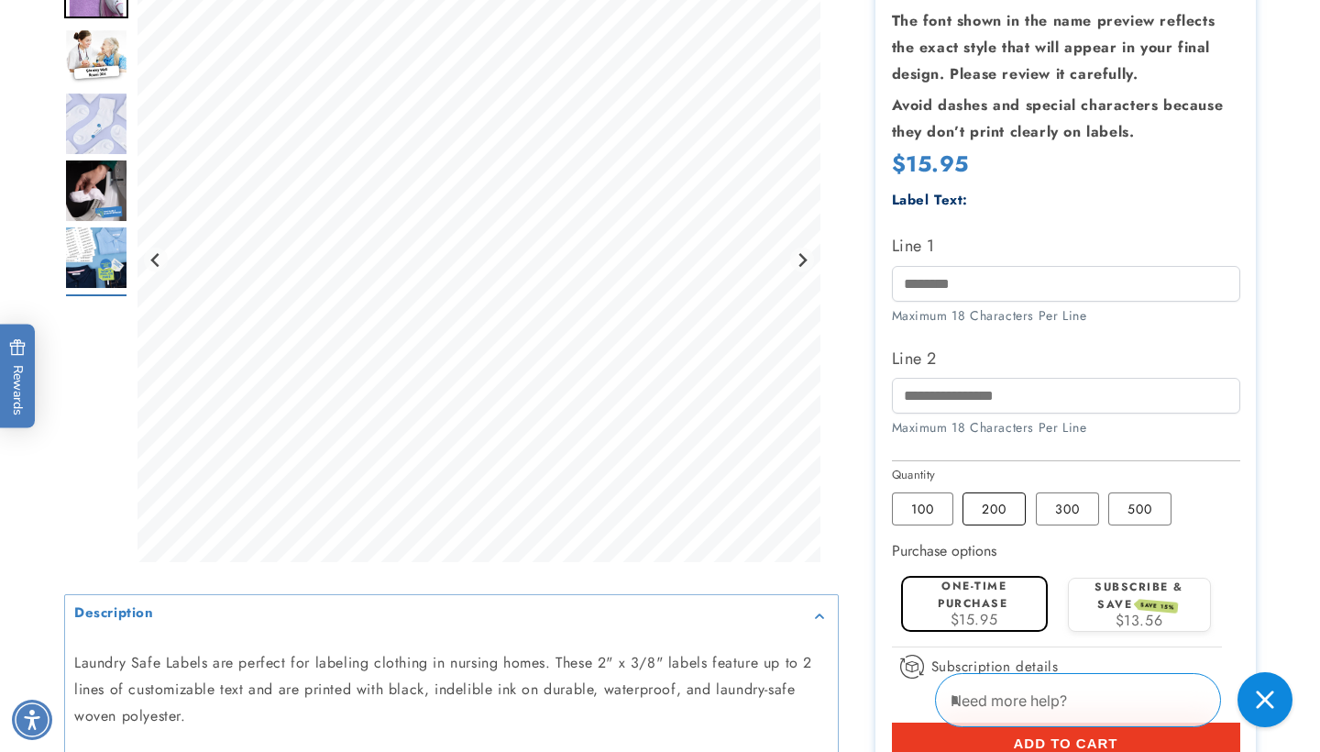
click at [992, 507] on label "200 Variant sold out or unavailable" at bounding box center [994, 508] width 63 height 33
click at [1050, 740] on span "Add to cart" at bounding box center [1065, 743] width 105 height 17
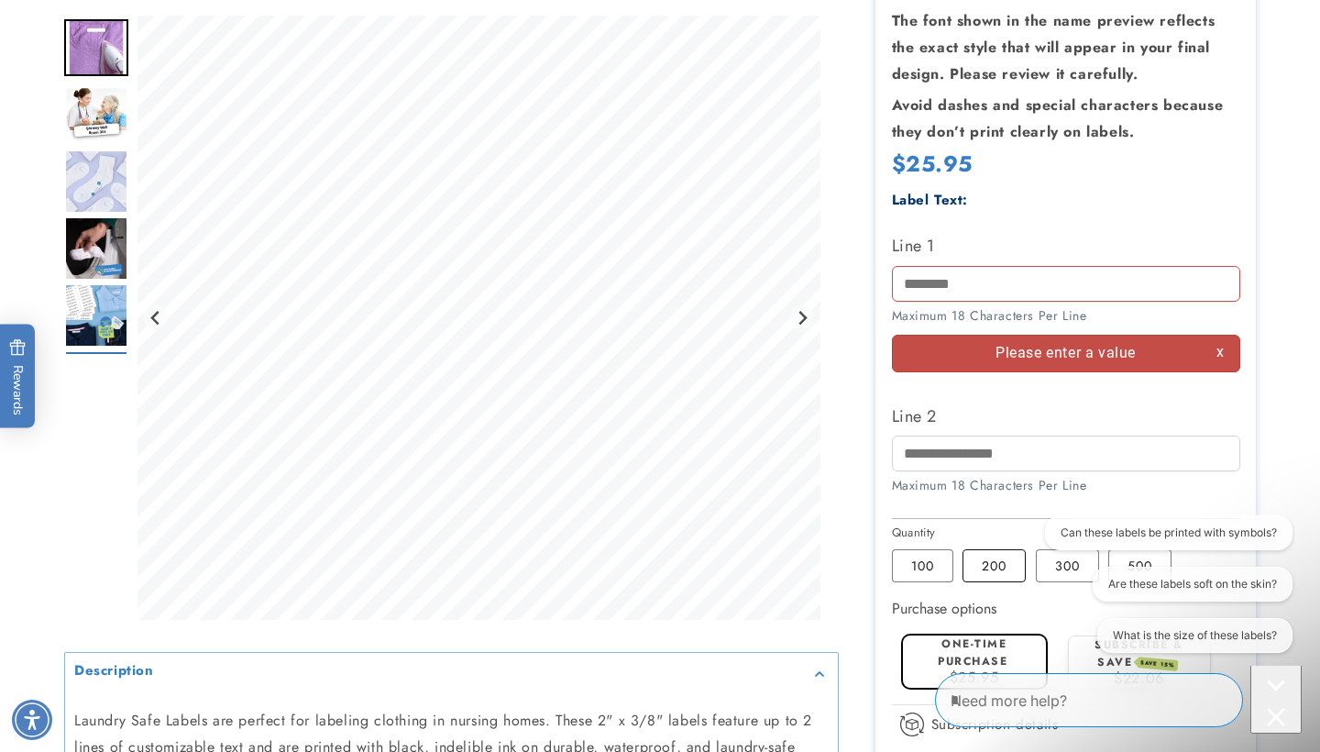
click at [996, 549] on label "200 Variant sold out or unavailable" at bounding box center [994, 565] width 63 height 33
click at [1269, 708] on icon "Close conversation starters" at bounding box center [1275, 716] width 17 height 17
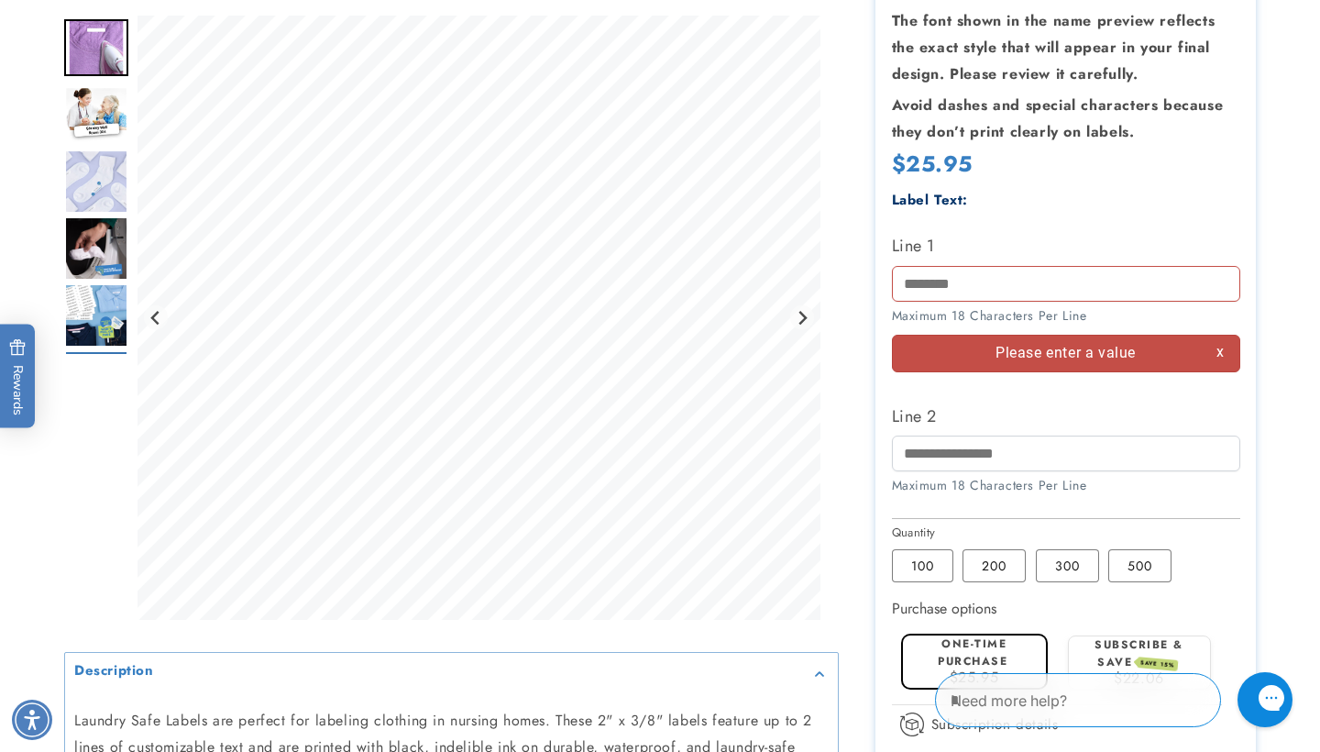
click at [1313, 586] on product-info at bounding box center [660, 395] width 1320 height 1169
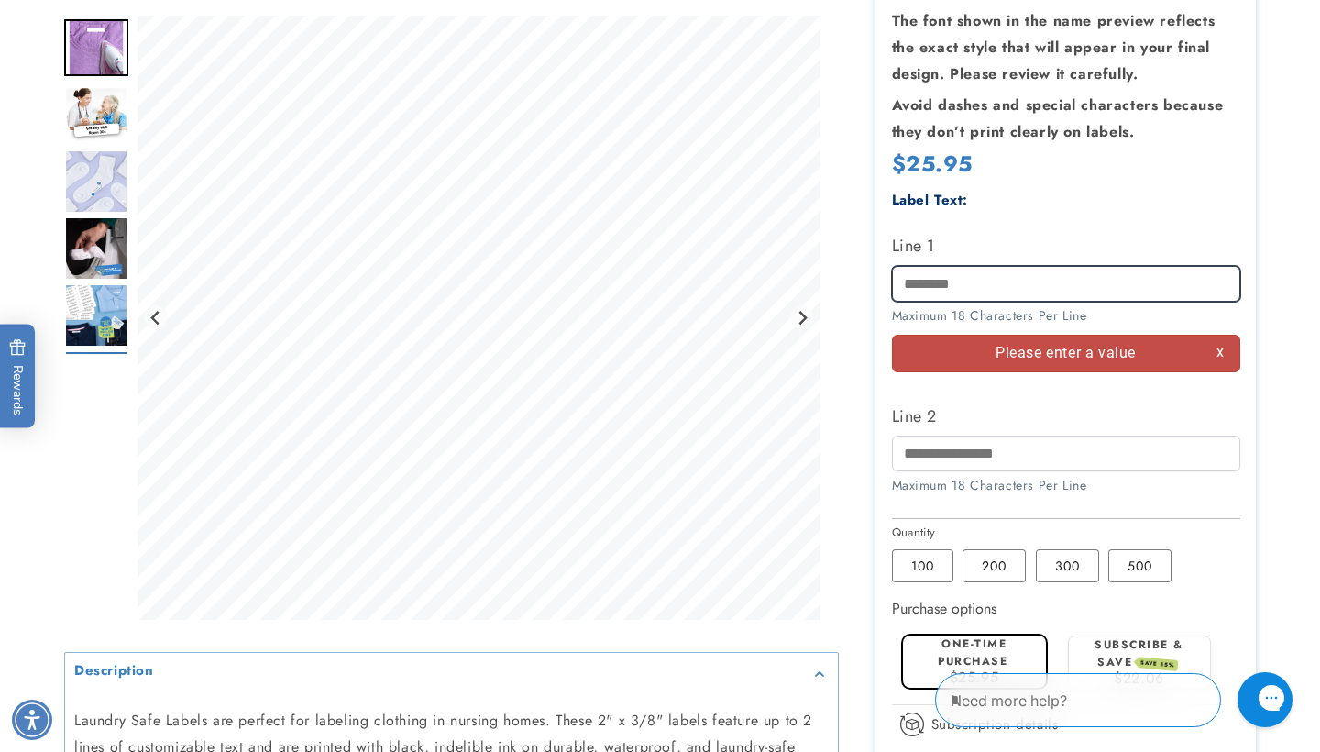
click at [1050, 268] on input "Line 1" at bounding box center [1066, 284] width 348 height 36
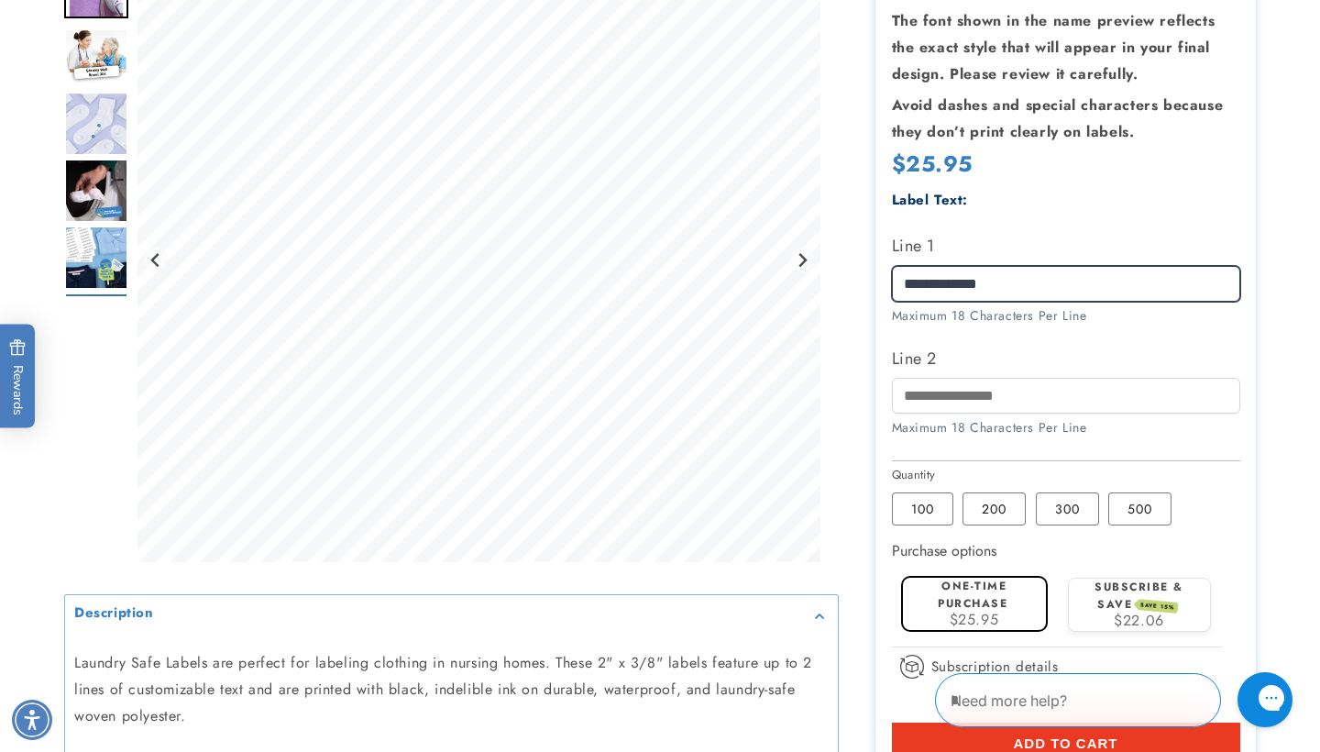
type input "**********"
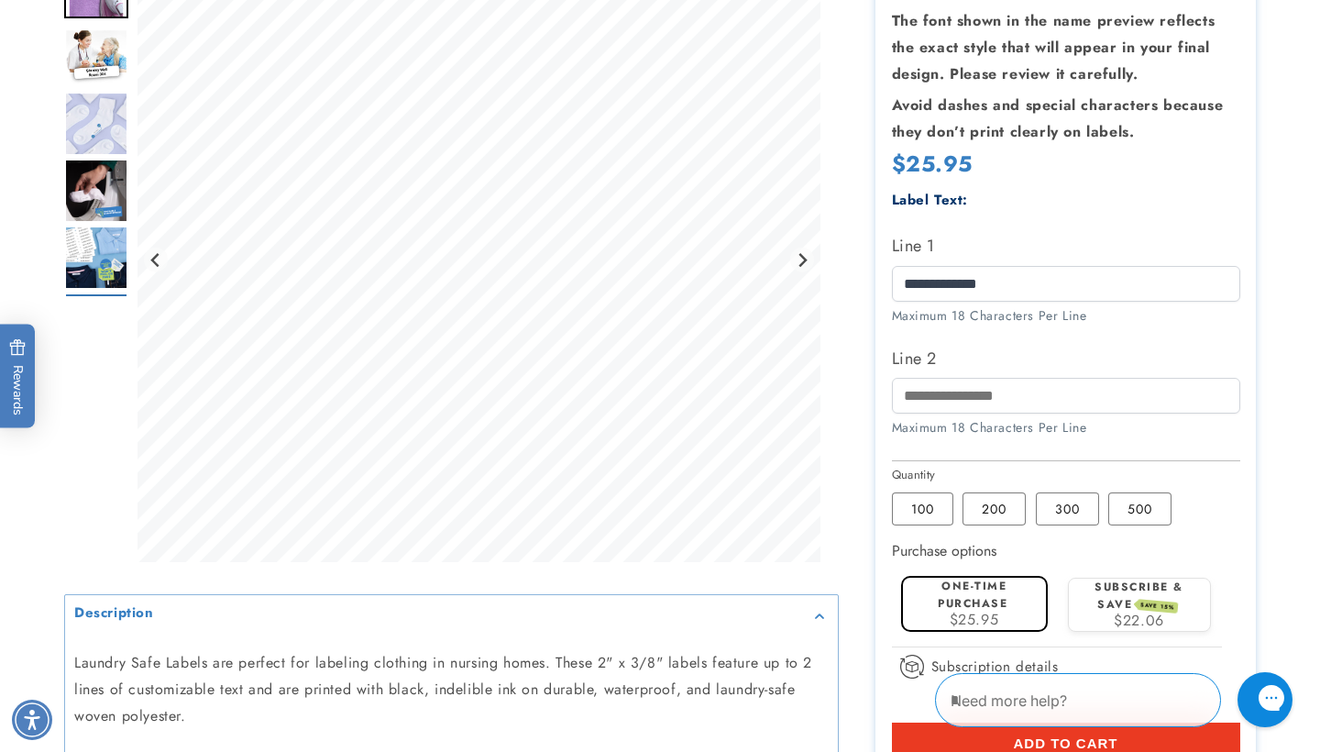
click at [1099, 746] on span "Add to cart" at bounding box center [1065, 743] width 105 height 17
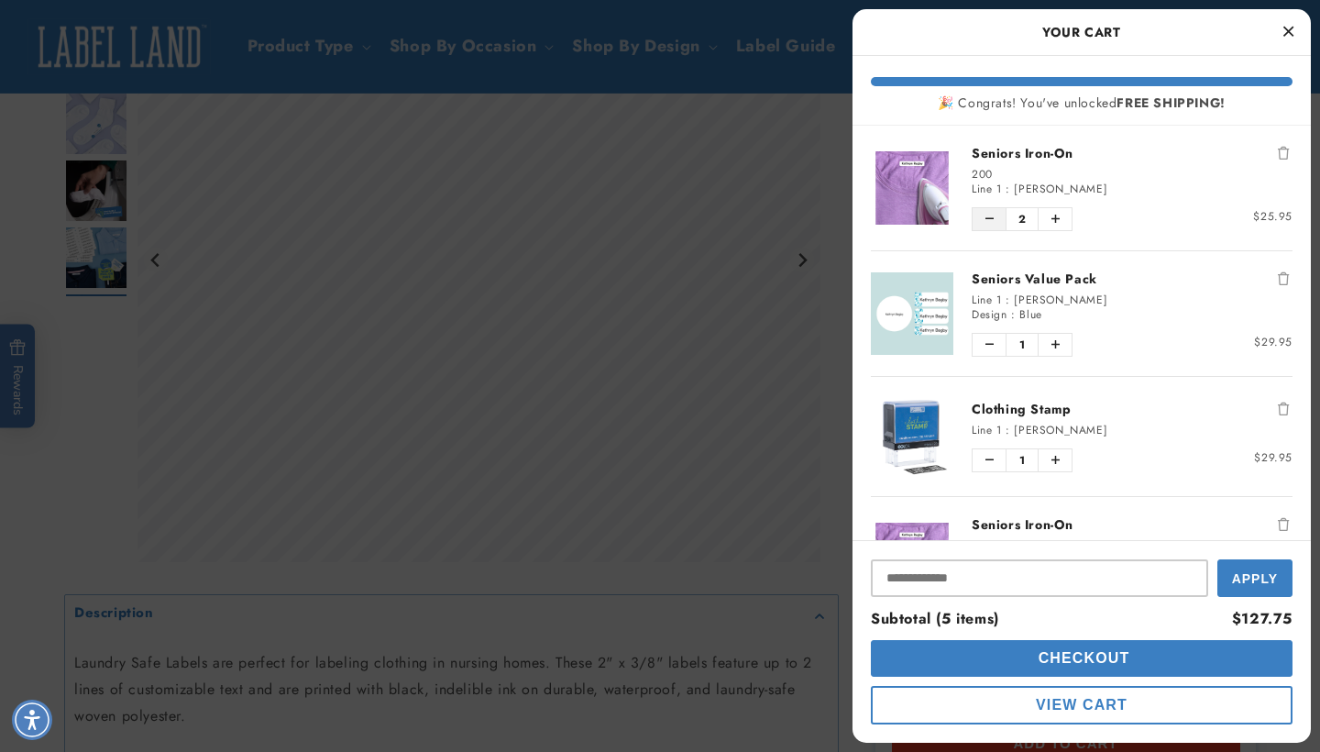
click at [992, 220] on icon "Decrease quantity of Seniors Iron-On" at bounding box center [990, 219] width 8 height 11
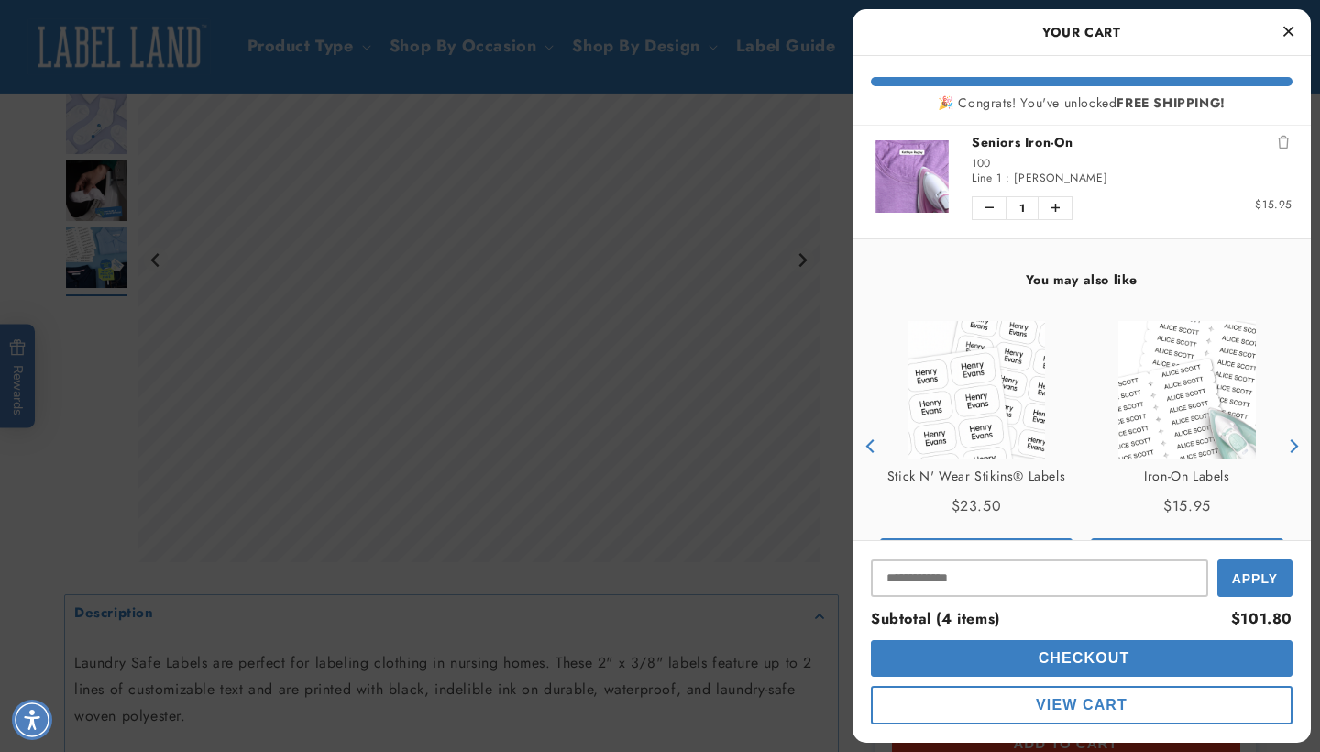
scroll to position [387, 0]
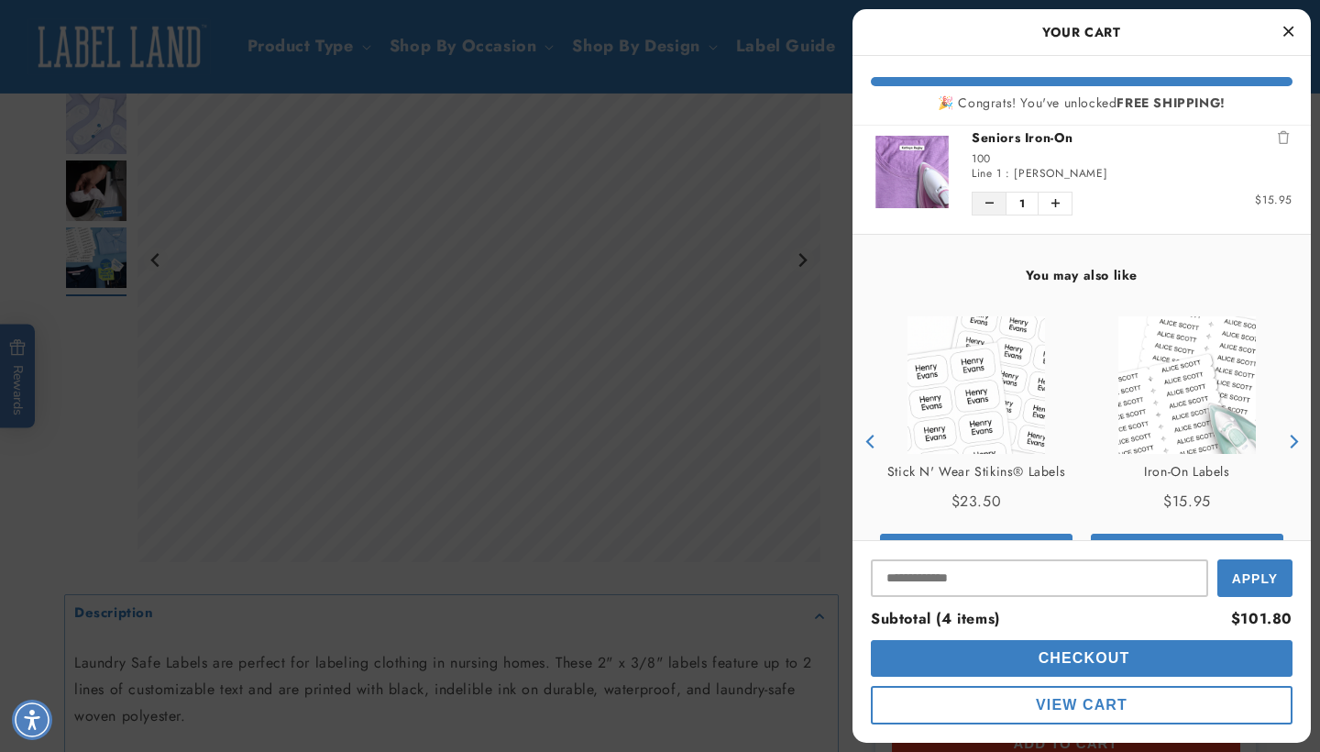
click at [989, 199] on icon "Decrease quantity of Seniors Iron-On" at bounding box center [990, 203] width 8 height 11
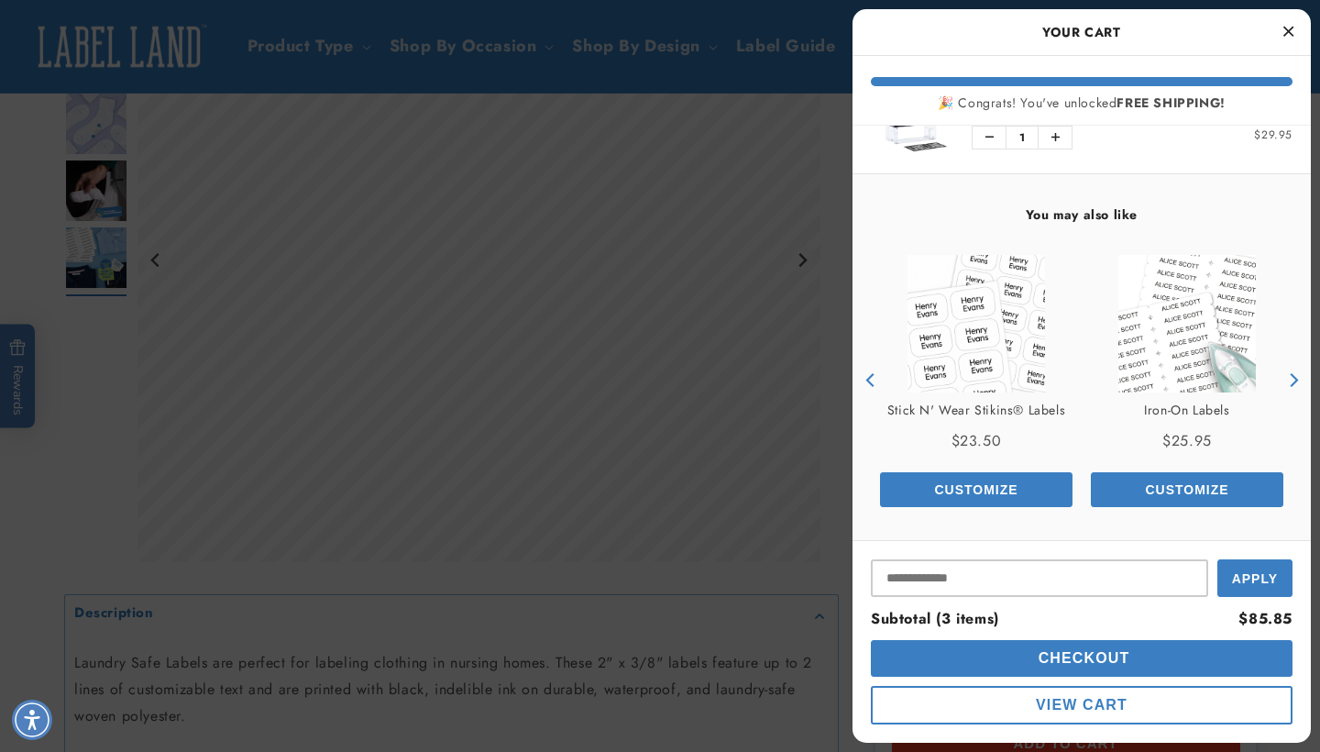
scroll to position [35, 0]
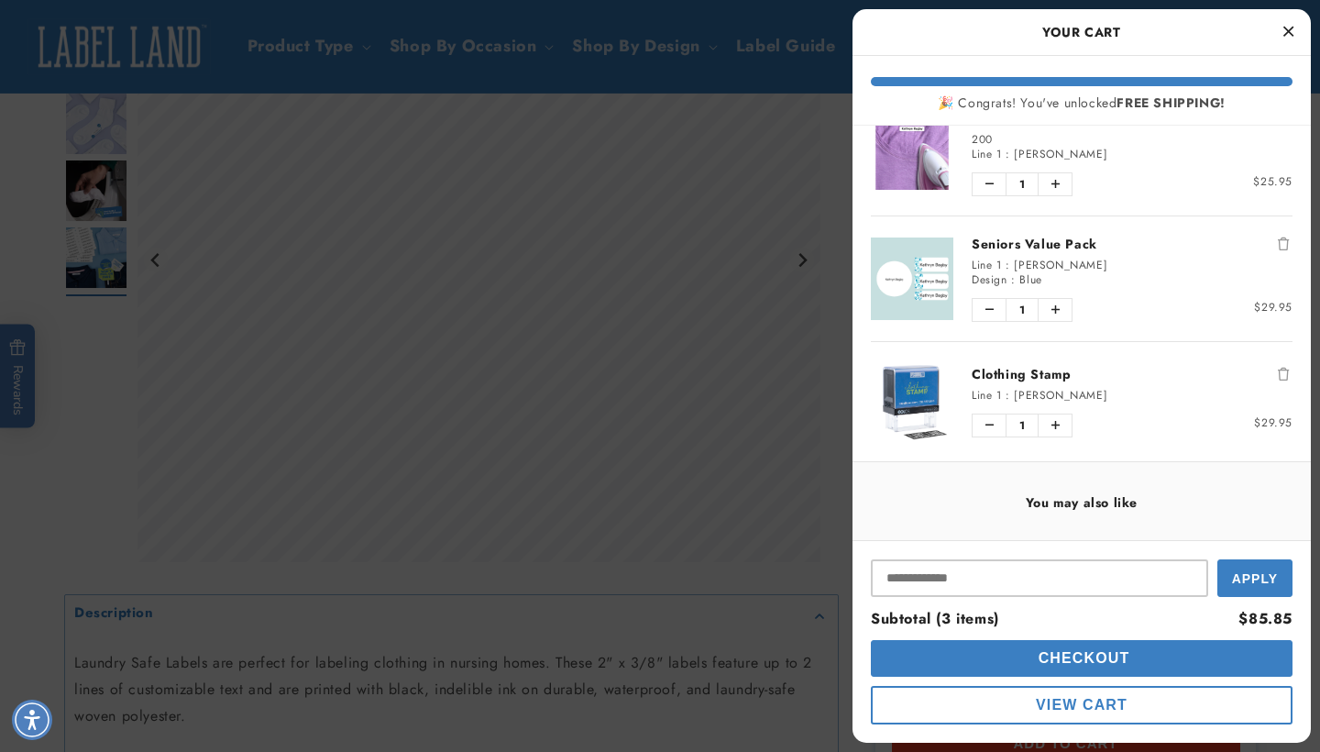
click at [1290, 110] on div "🎉 Congrats! You've unlocked FREE SHIPPING!" at bounding box center [1082, 103] width 422 height 16
click at [1303, 142] on ul "Seniors Iron-On 200 Line 1 : Kathryn Bagby Quantity of Seniors Iron-On 1 Price …" at bounding box center [1082, 276] width 458 height 371
click at [1284, 31] on icon "Close Cart" at bounding box center [1289, 31] width 10 height 17
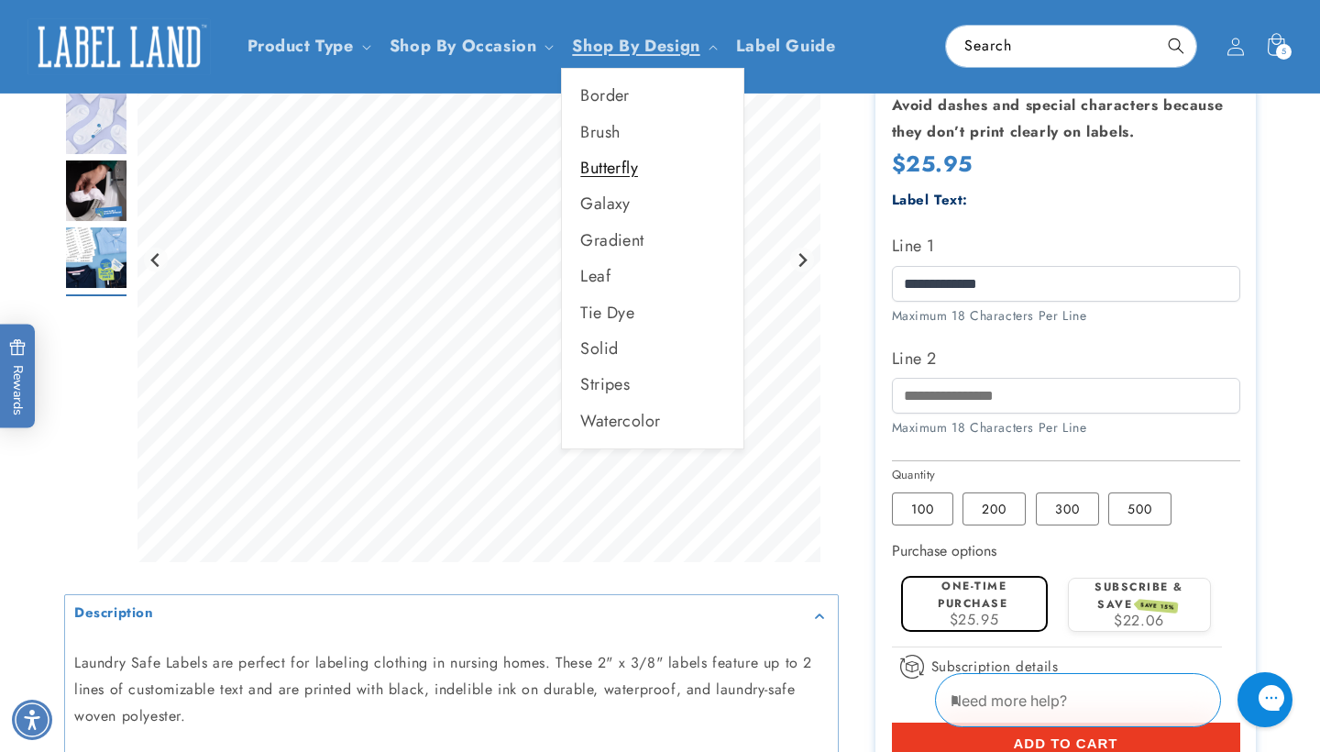
click at [632, 157] on link "Butterfly" at bounding box center [653, 168] width 182 height 36
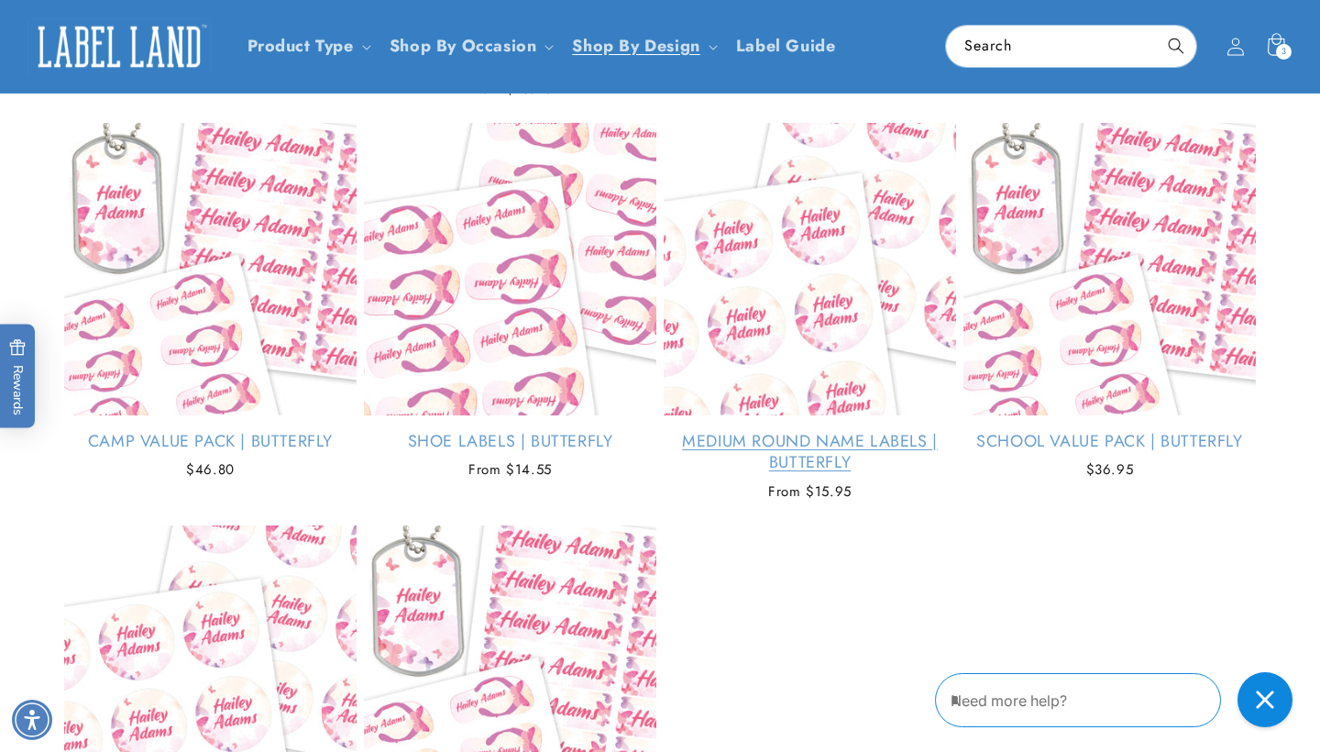
scroll to position [629, 0]
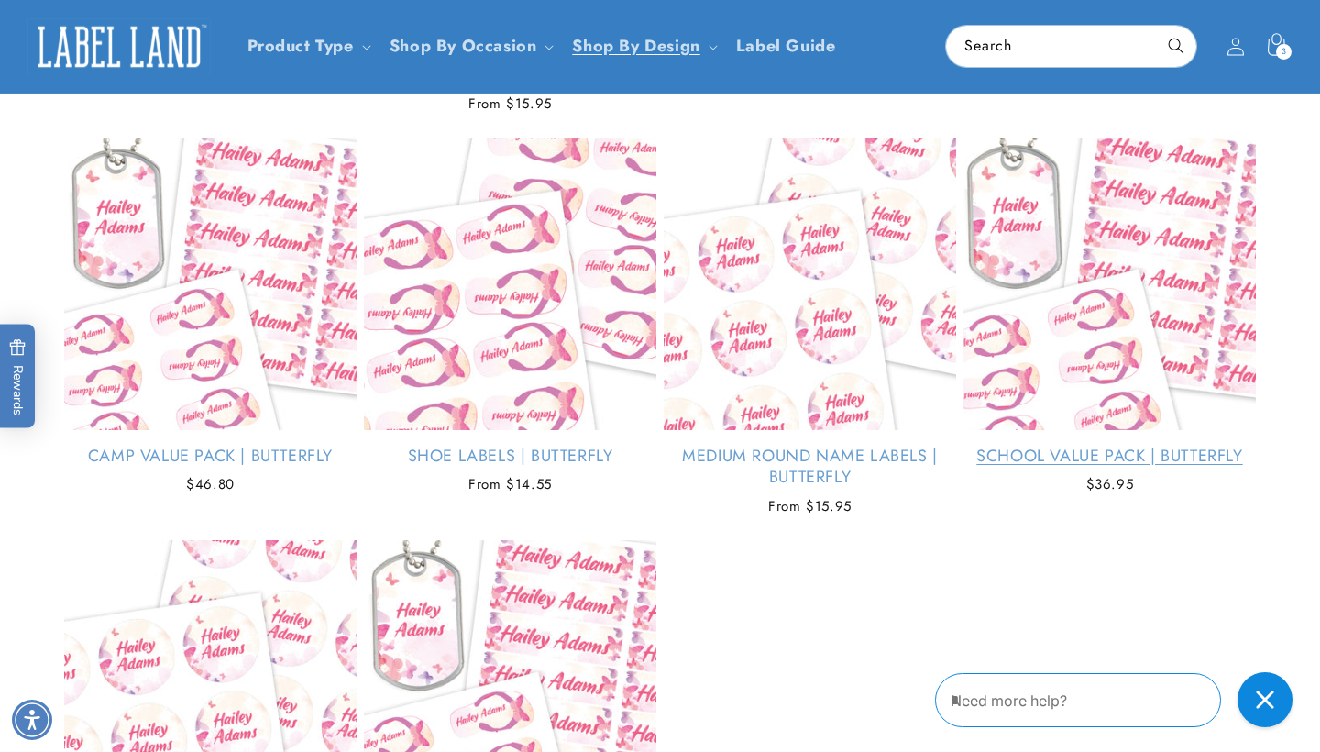
click at [1132, 455] on link "School Value Pack | Butterfly" at bounding box center [1110, 456] width 292 height 21
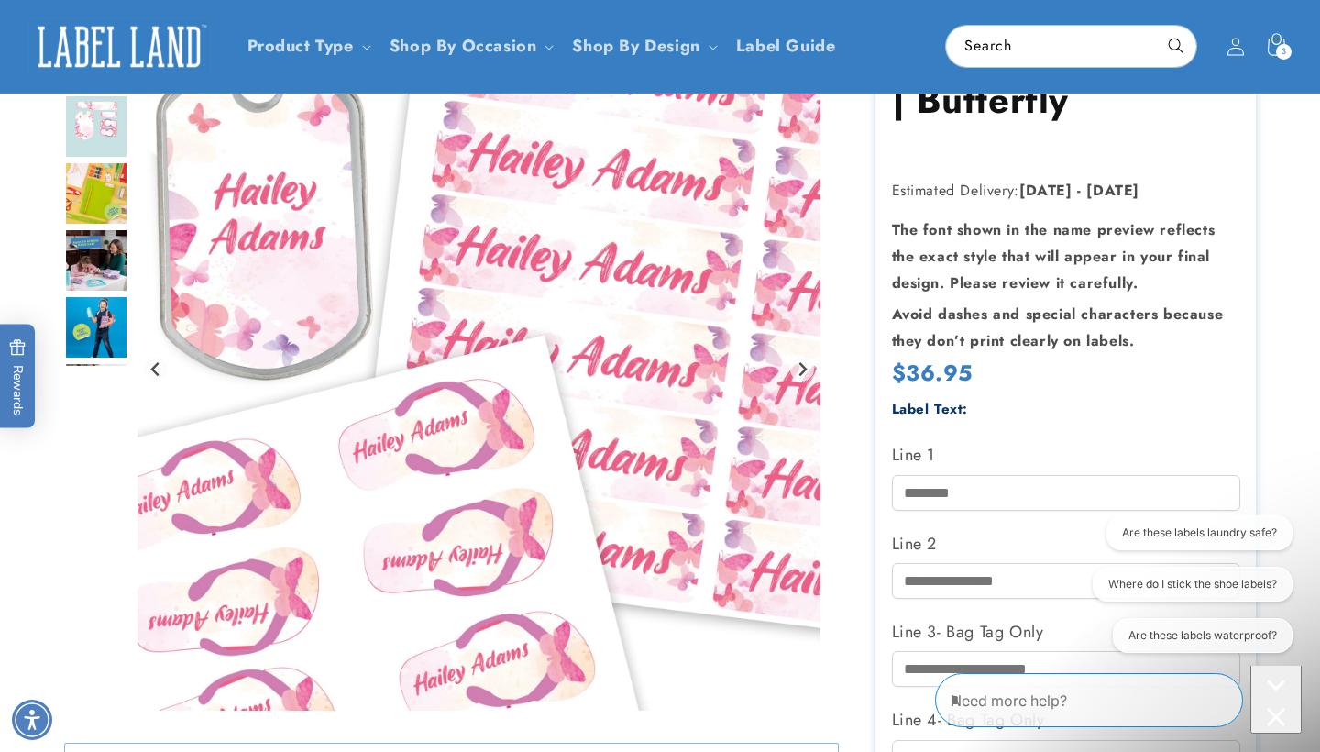
scroll to position [174, 0]
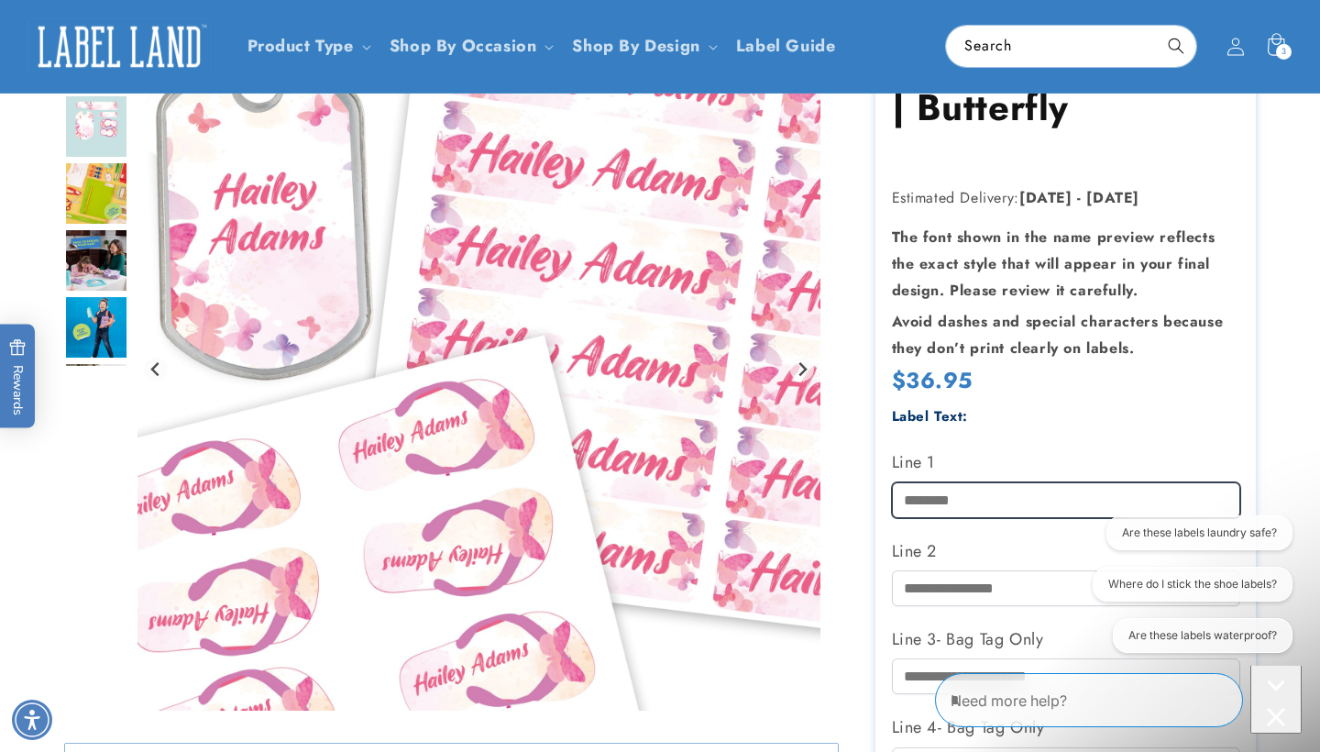
click at [1018, 499] on input "Line 1" at bounding box center [1066, 500] width 348 height 36
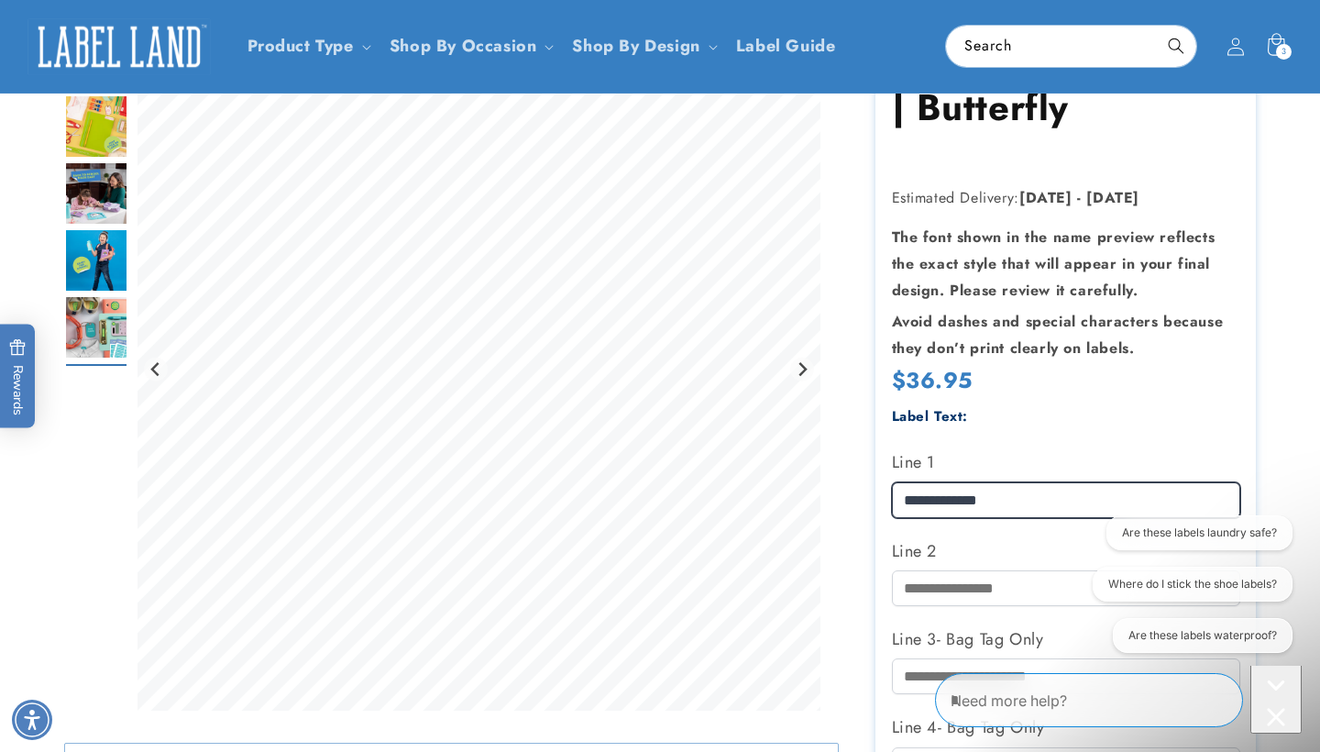
type input "**********"
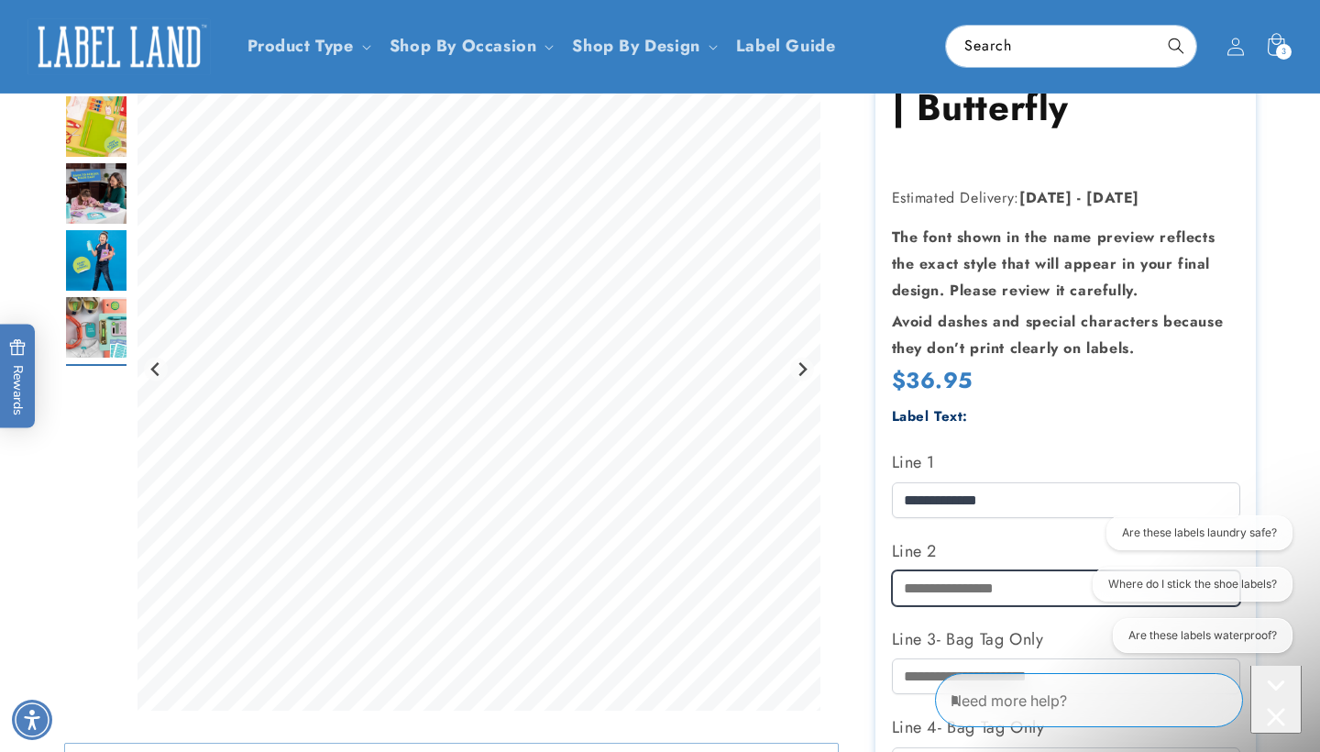
click at [1020, 572] on input "Line 2" at bounding box center [1066, 588] width 348 height 36
click at [930, 582] on input "**********" at bounding box center [1066, 588] width 348 height 36
click at [963, 587] on input "**********" at bounding box center [1066, 588] width 348 height 36
type input "**********"
click at [1309, 524] on product-info at bounding box center [660, 653] width 1320 height 1318
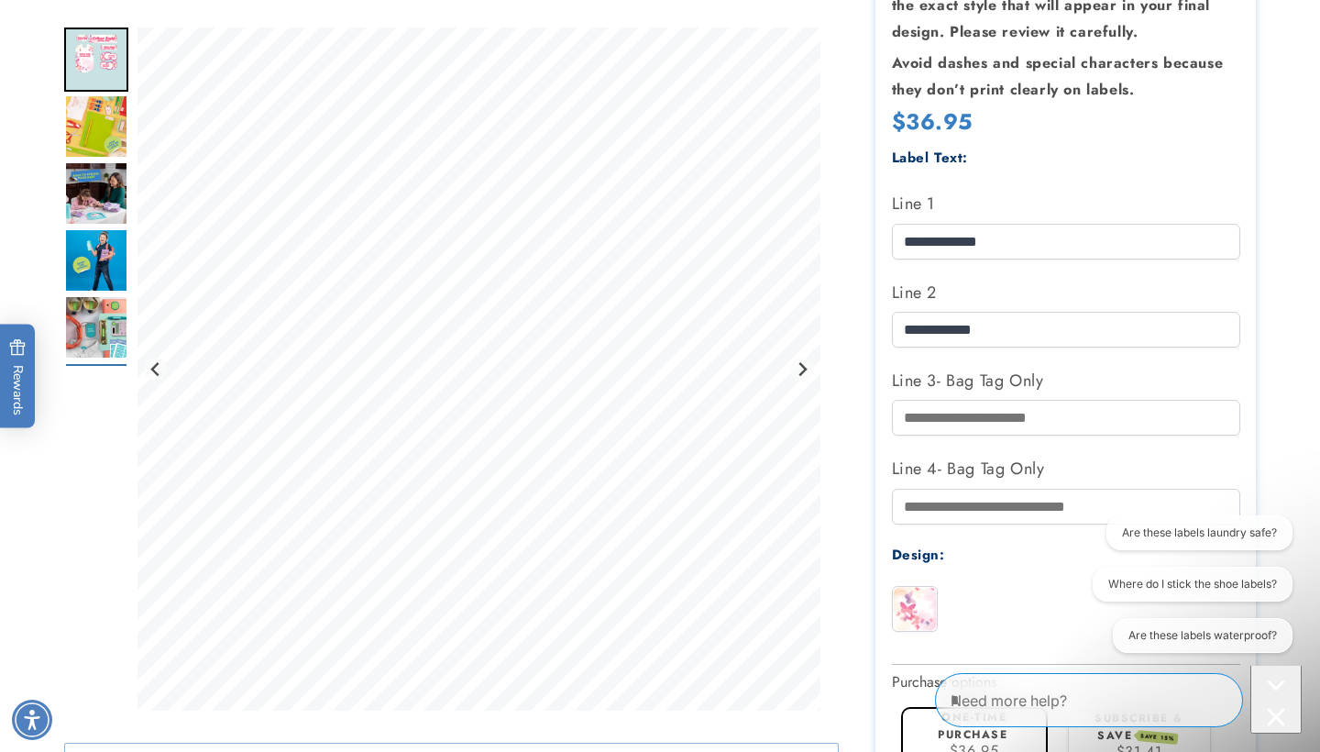
scroll to position [435, 0]
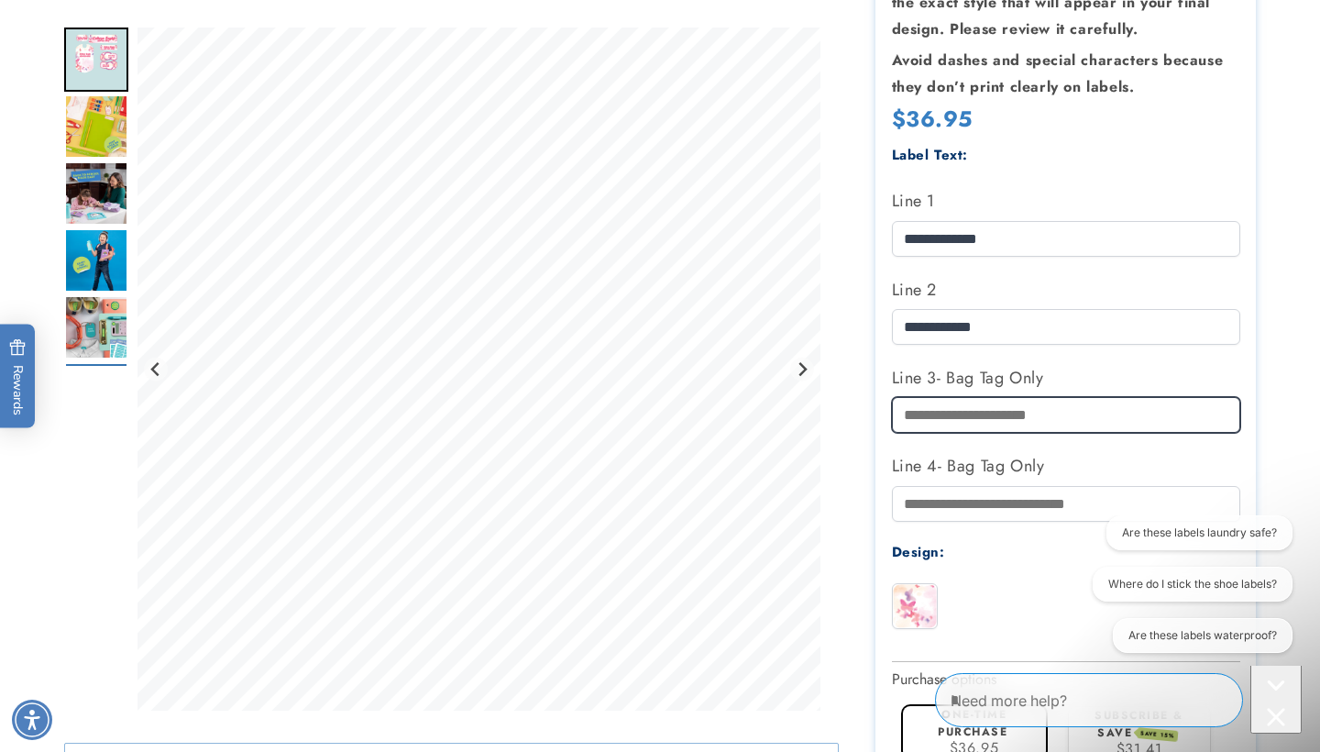
click at [1003, 411] on input "Line 3- Bag Tag Only" at bounding box center [1066, 415] width 348 height 36
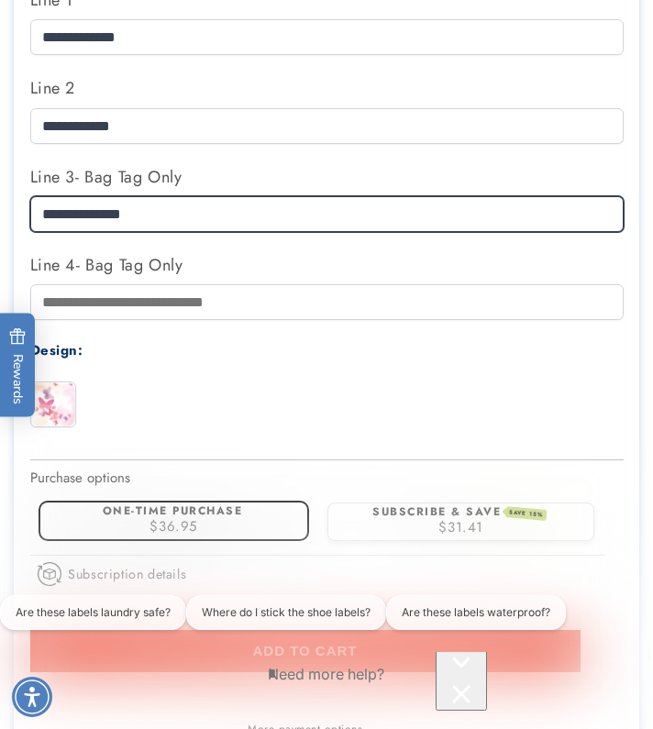
scroll to position [0, 0]
type input "**********"
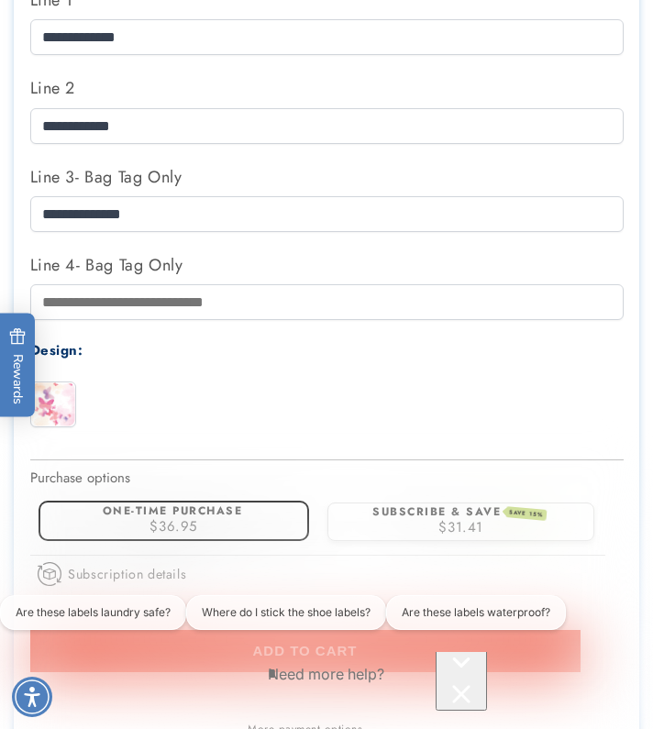
click at [482, 459] on section "School Value Pack | Butterfly School Value Pack | Butterfly Estimated Delivery:…" at bounding box center [326, 391] width 625 height 1416
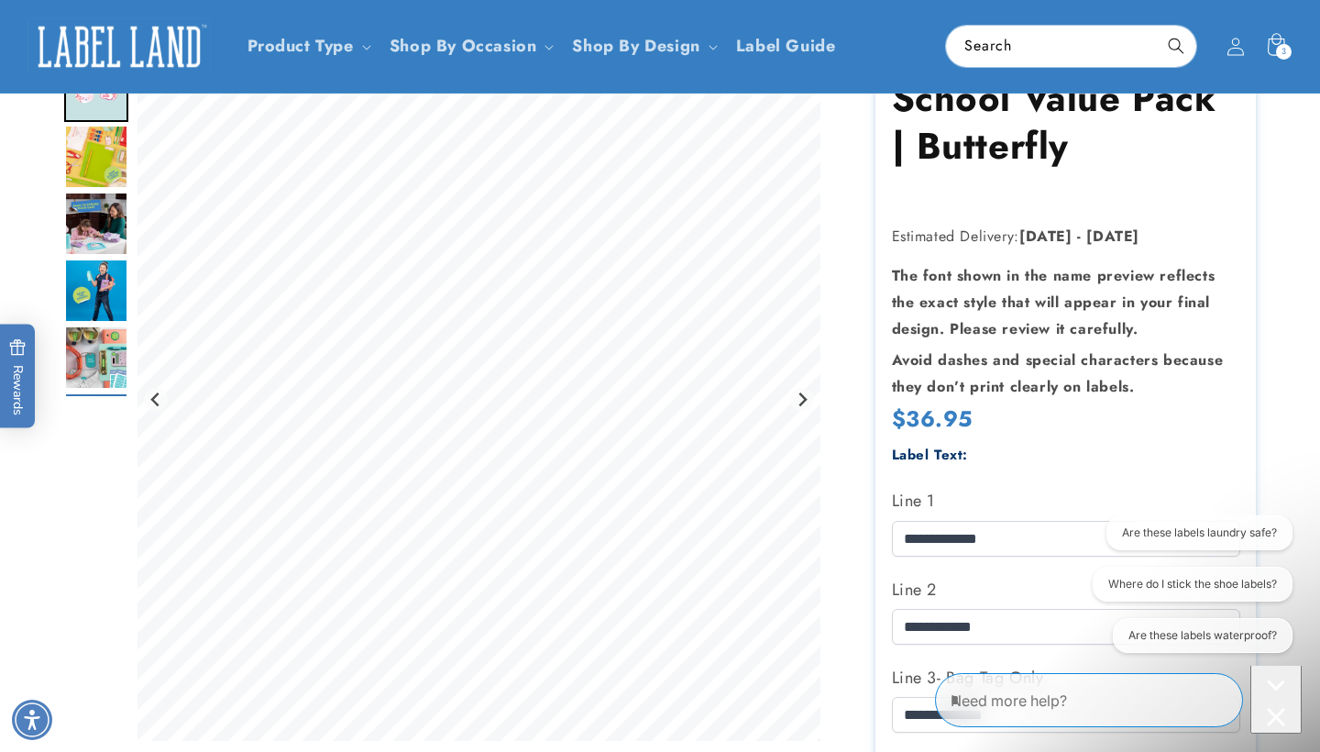
click at [1302, 501] on product-info at bounding box center [660, 692] width 1320 height 1318
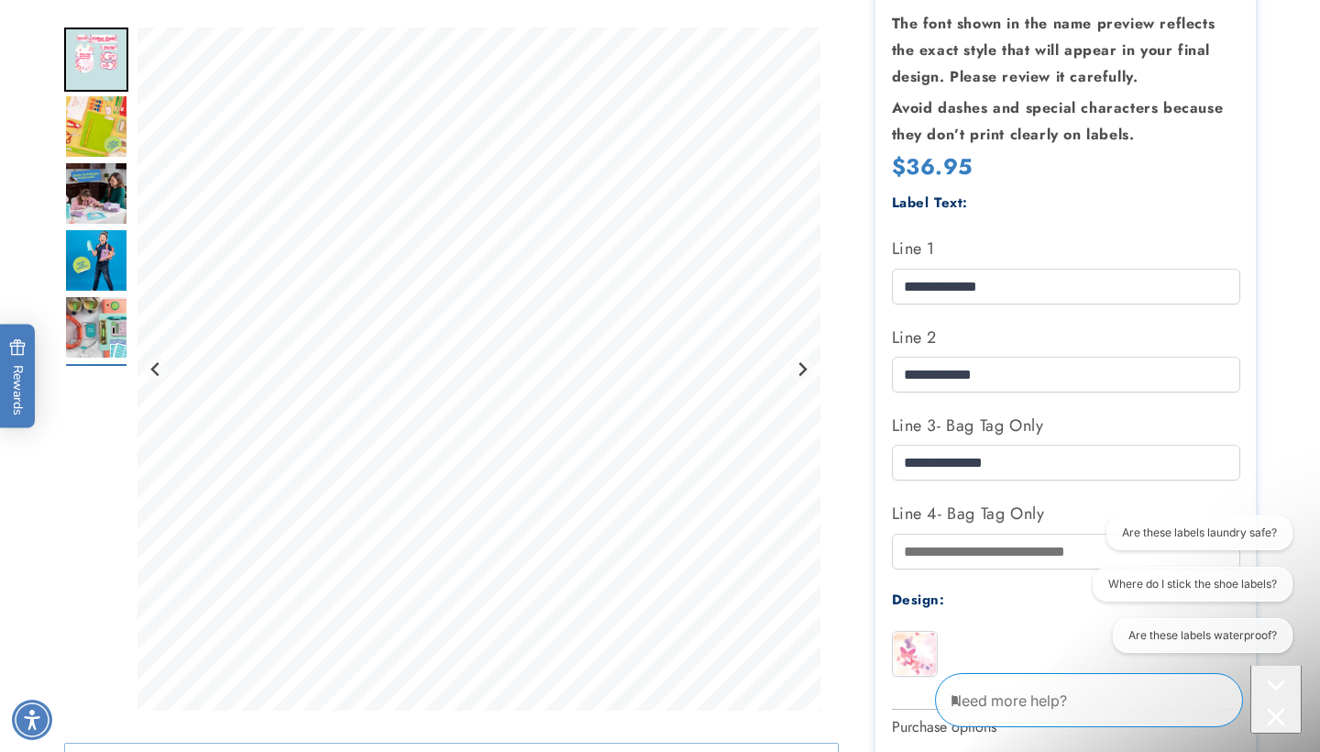
scroll to position [407, 0]
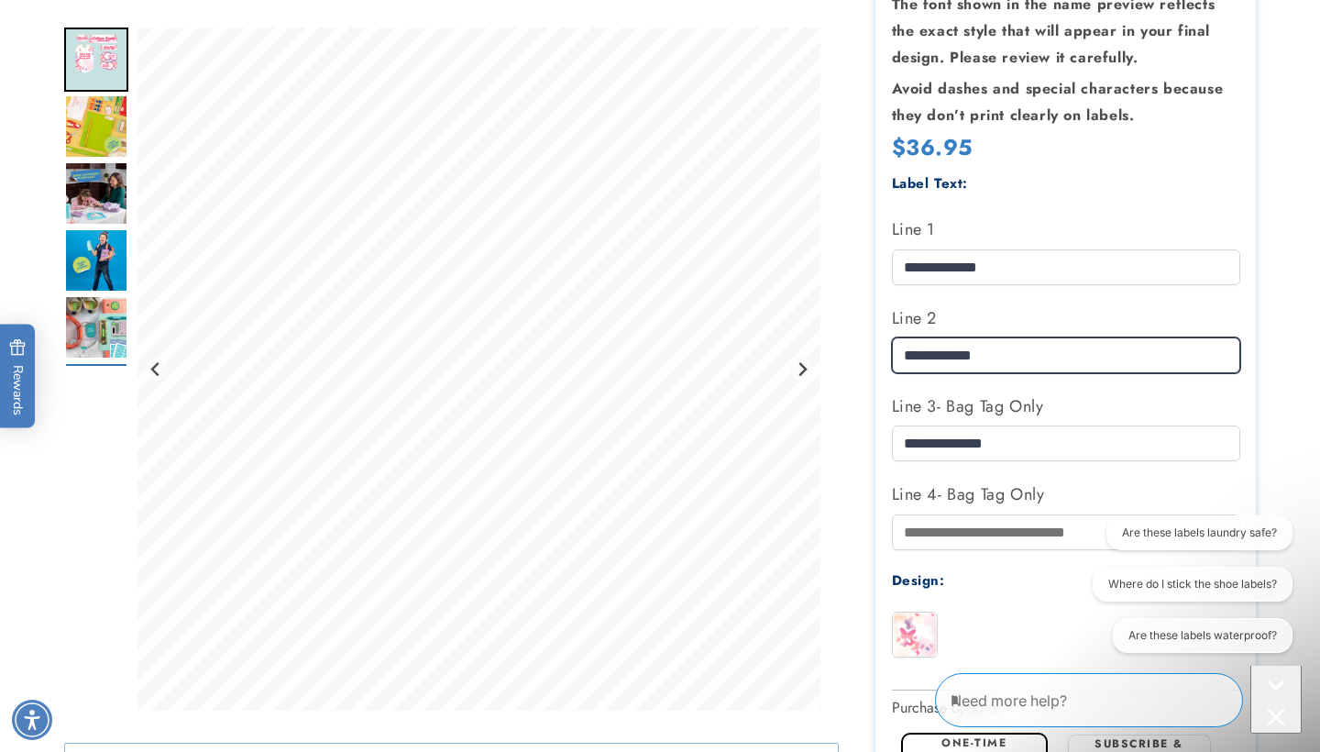
click at [807, 349] on div at bounding box center [660, 428] width 1192 height 1285
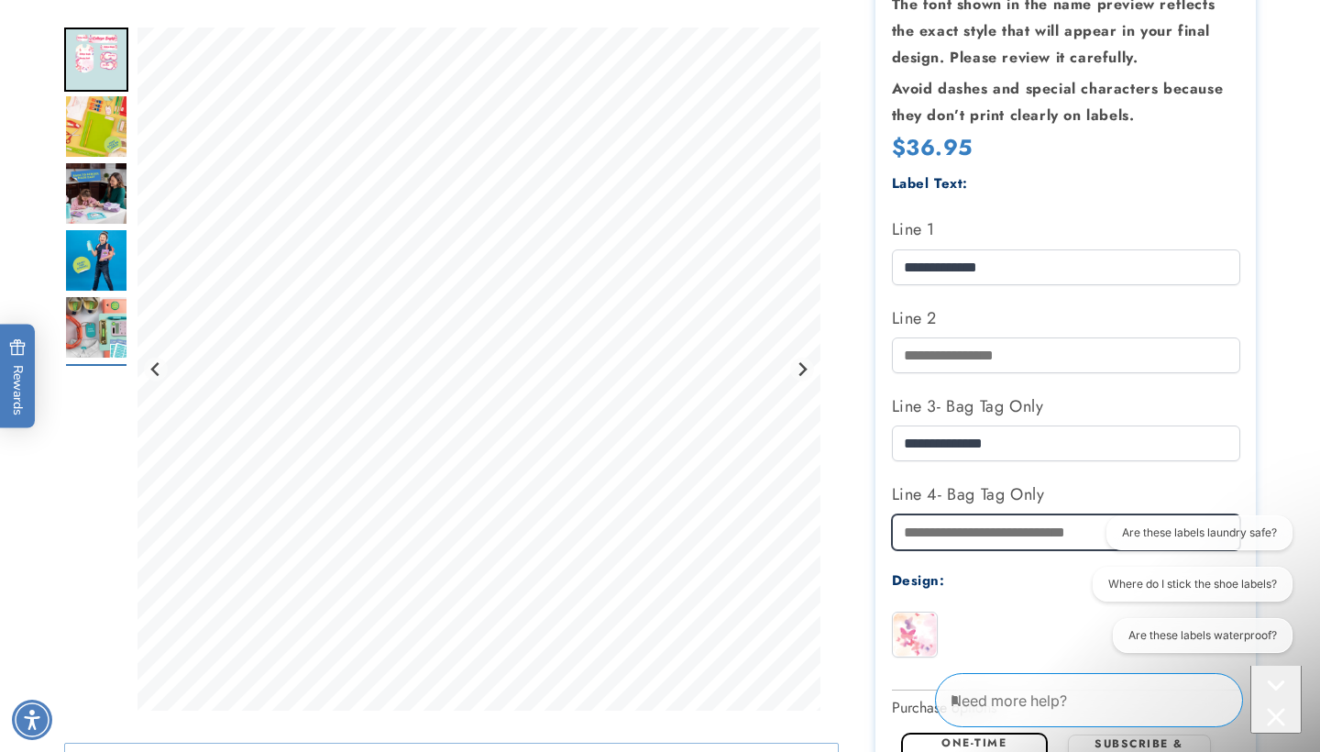
click at [971, 524] on input "Line 4- Bag Tag Only" at bounding box center [1066, 532] width 348 height 36
type input "**********"
click at [1296, 463] on div at bounding box center [660, 428] width 1284 height 1285
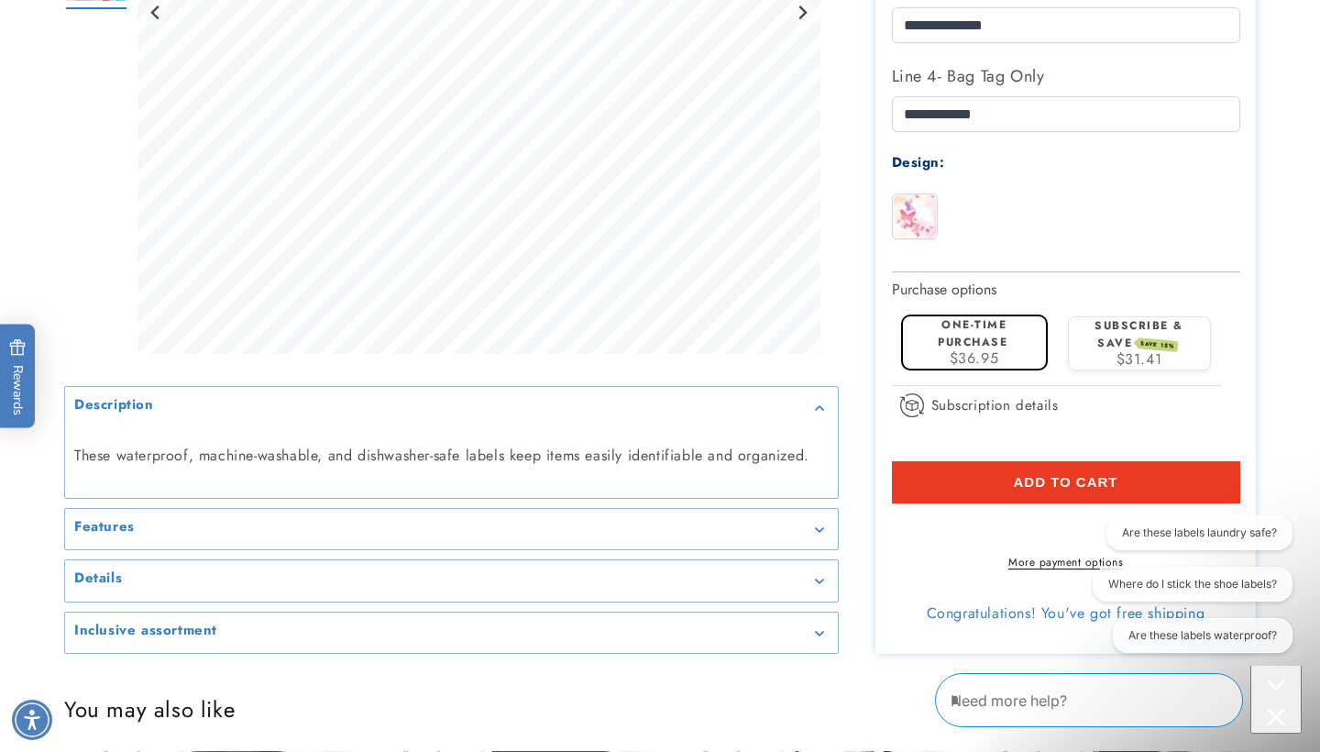
scroll to position [867, 0]
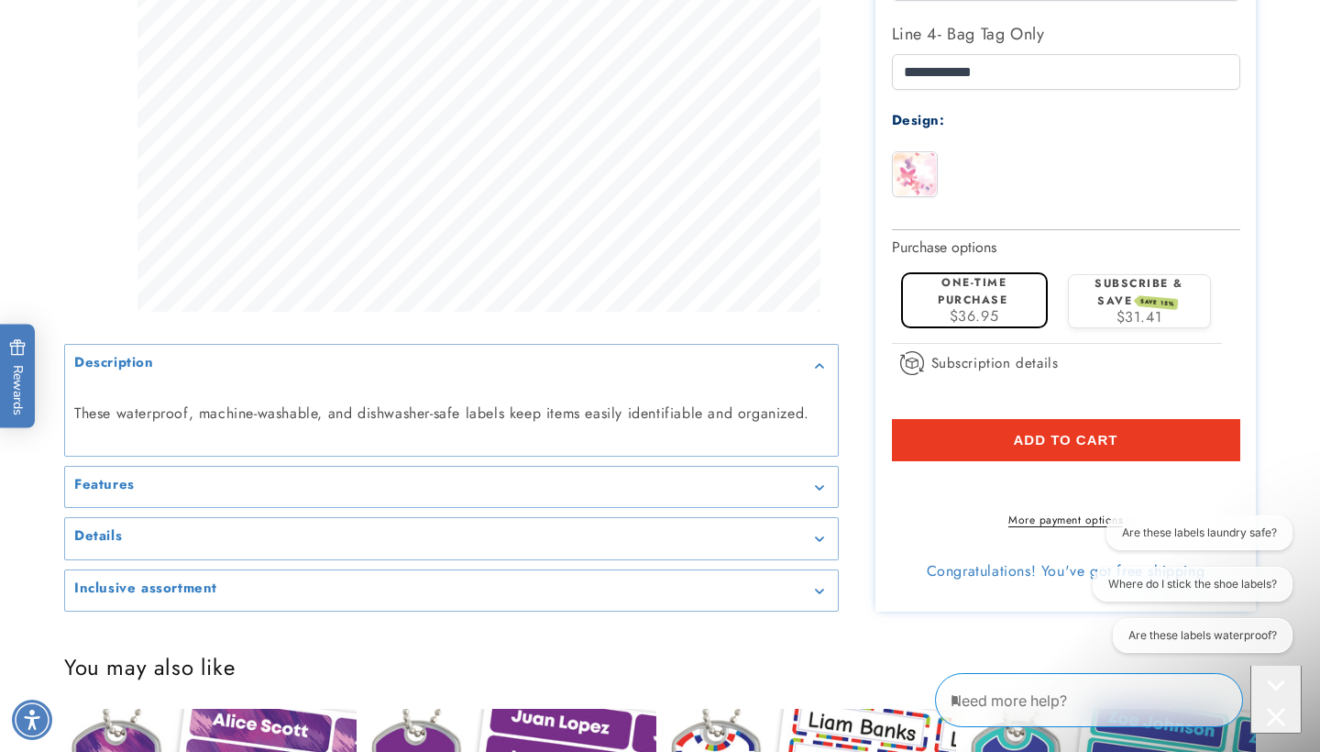
click at [1101, 436] on span "Add to cart" at bounding box center [1065, 440] width 105 height 17
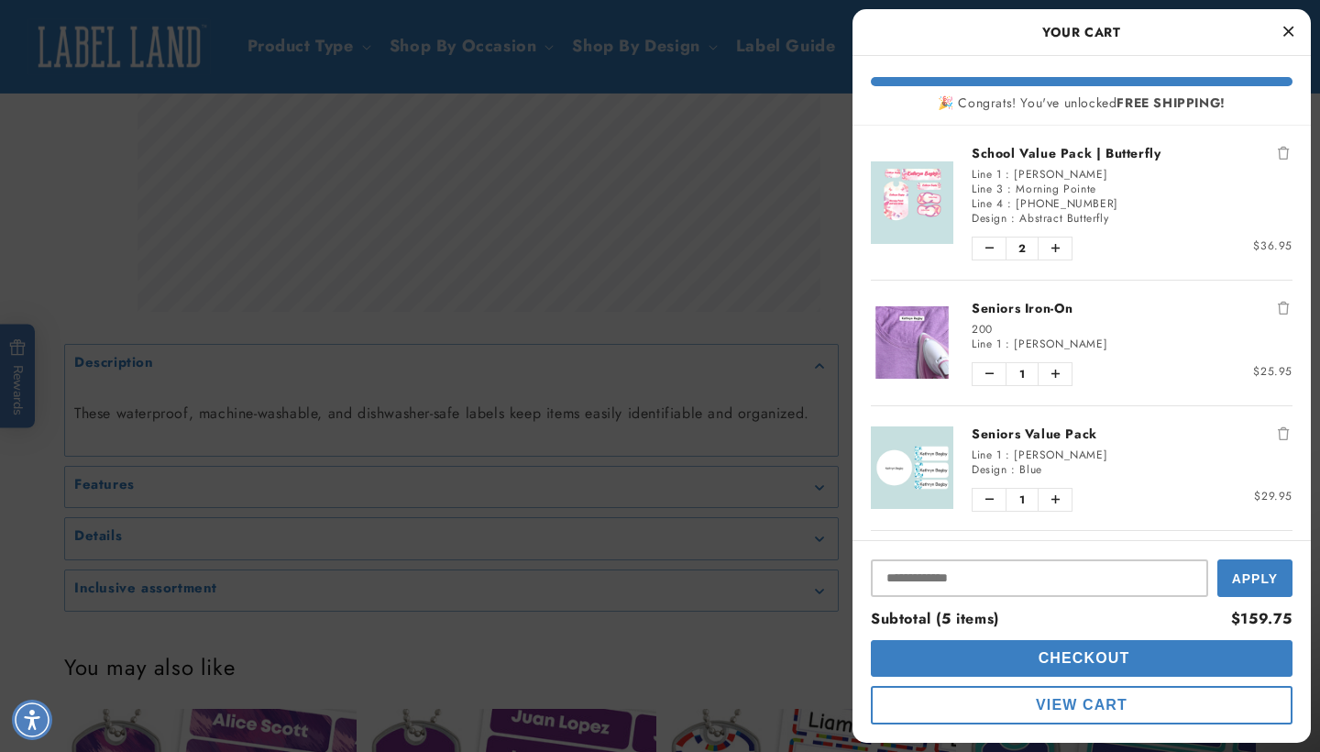
click at [1319, 291] on div at bounding box center [660, 376] width 1320 height 752
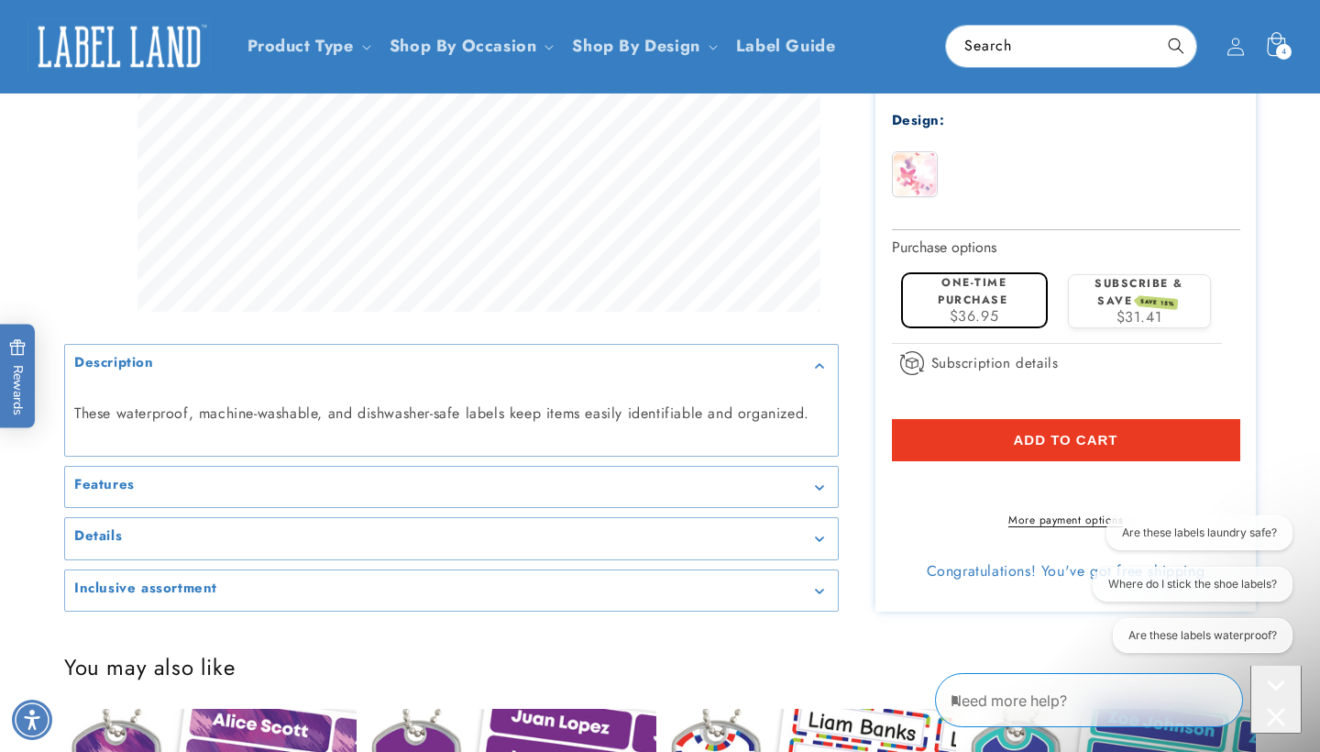
click at [1285, 50] on span "4" at bounding box center [1285, 52] width 6 height 16
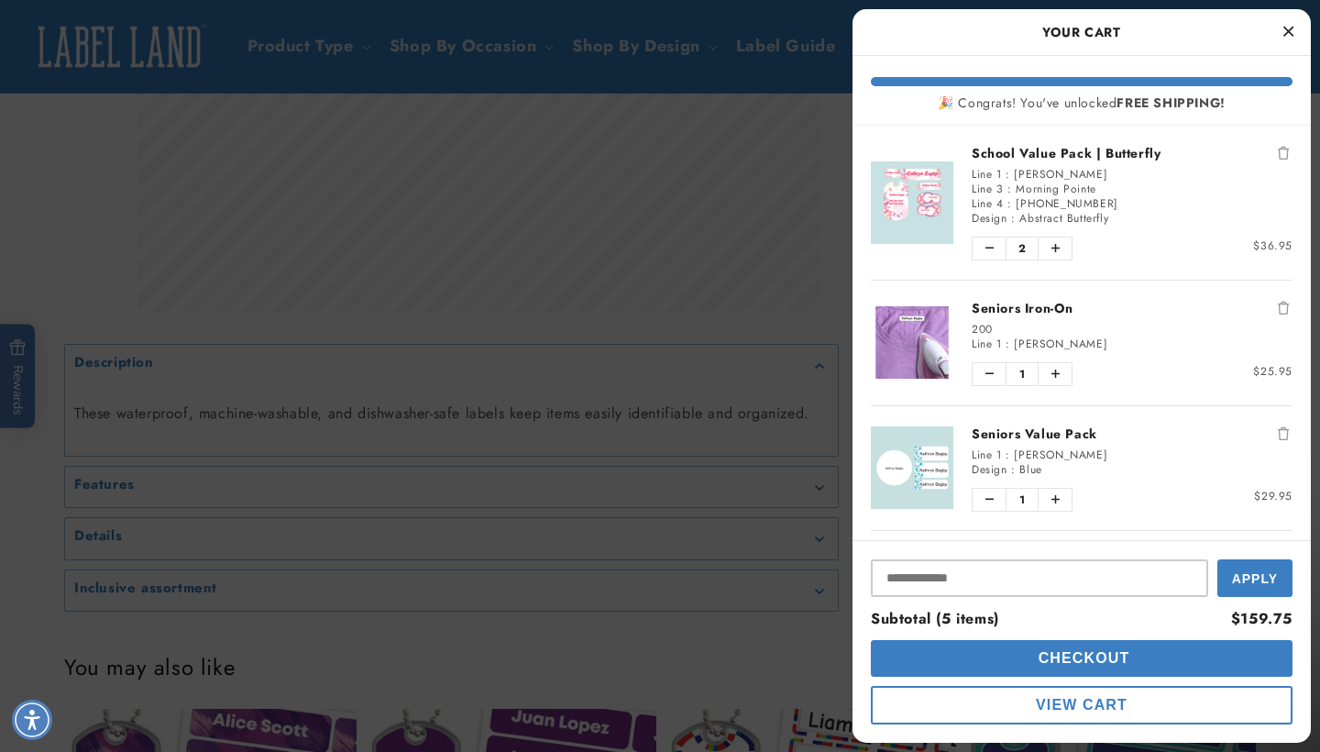
click at [1303, 74] on div "Free Shipping 🎉 Congrats! You've unlocked FREE SHIPPING!" at bounding box center [1082, 91] width 458 height 70
click at [989, 252] on icon "Decrease quantity of School Value Pack | Butterfly" at bounding box center [990, 248] width 8 height 11
click at [1306, 211] on ul "School Value Pack | Butterfly Line 1 : [PERSON_NAME] Line 3 : Morning Pointe Li…" at bounding box center [1082, 388] width 458 height 525
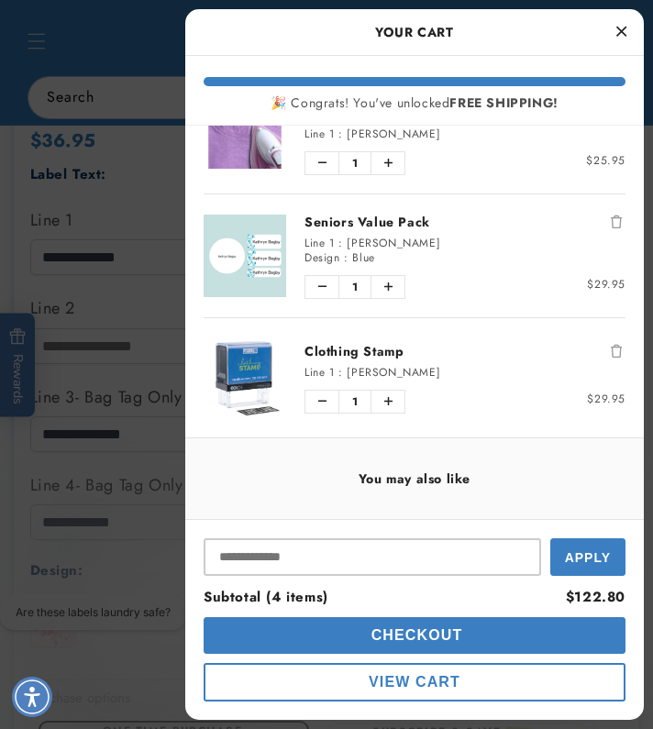
scroll to position [0, 548]
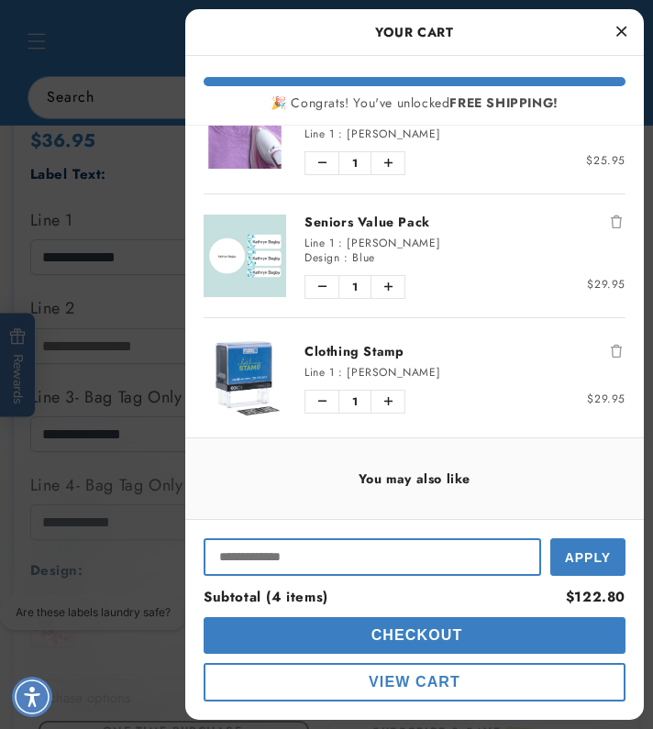
click at [376, 557] on input "Input Discount" at bounding box center [372, 557] width 337 height 38
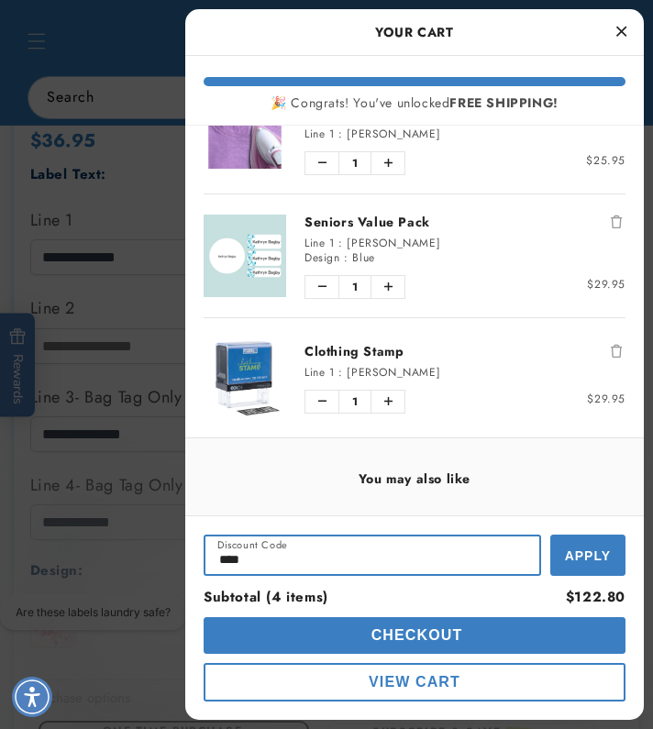
scroll to position [0, 1097]
type input "******"
click at [573, 553] on span "Apply" at bounding box center [588, 555] width 46 height 15
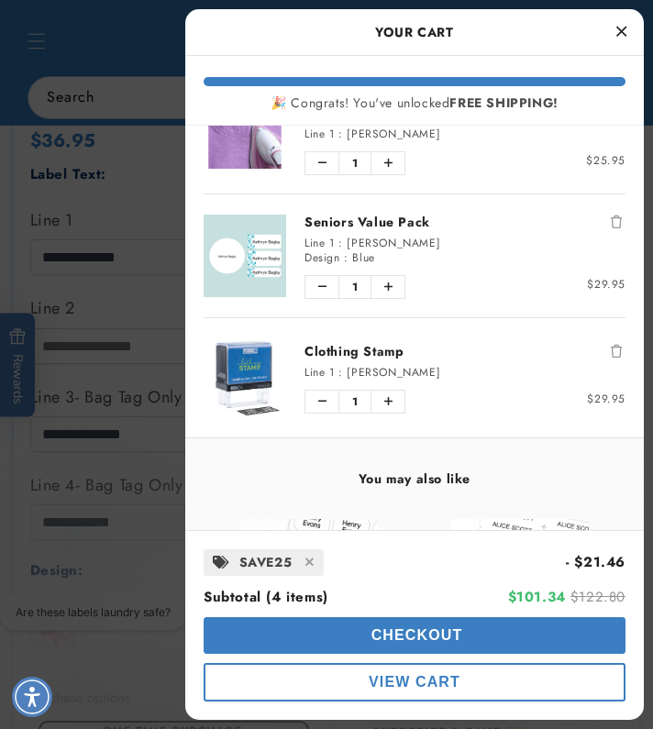
scroll to position [0, 0]
click at [503, 636] on button "Checkout" at bounding box center [415, 635] width 422 height 37
